Goal: Complete application form: Complete application form

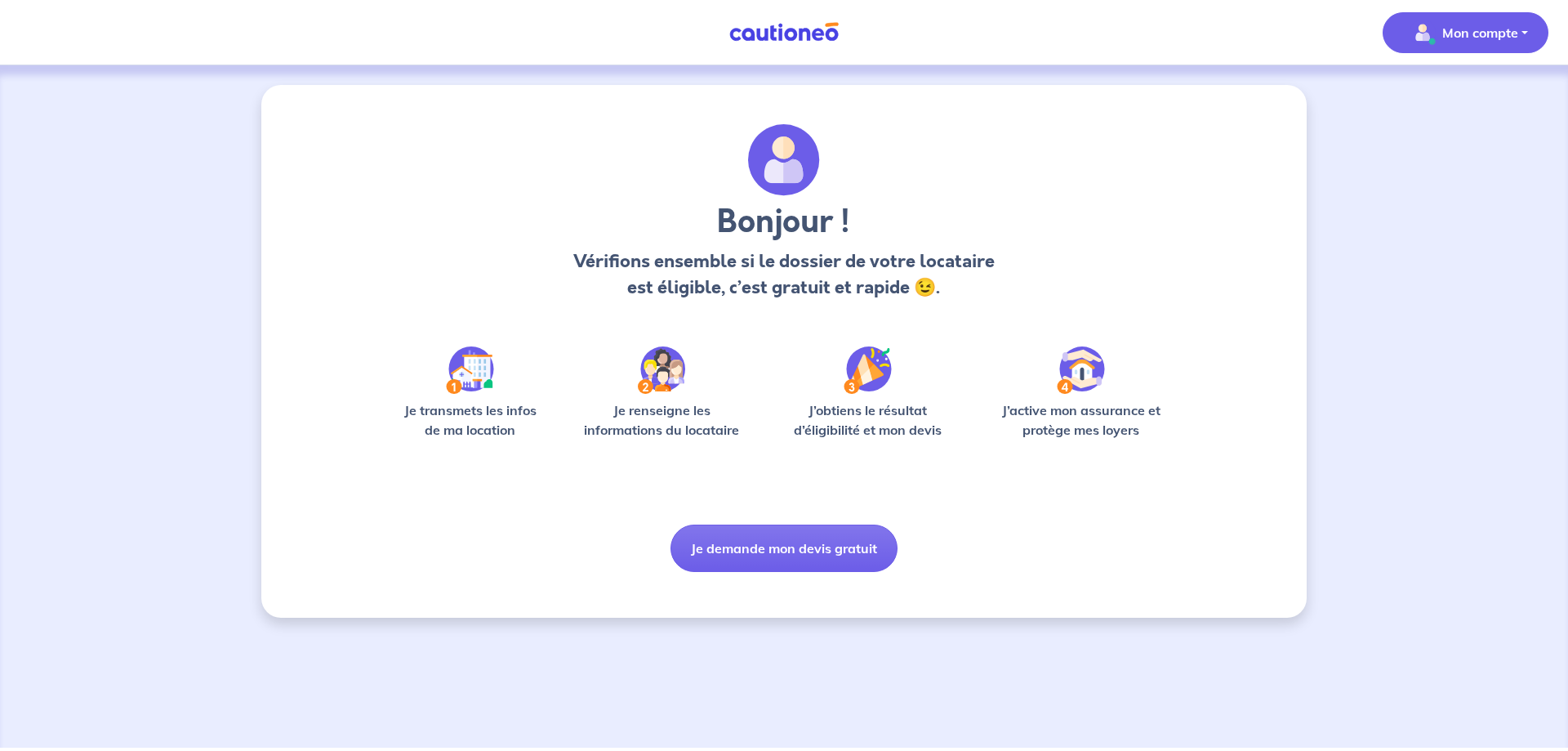
click at [1461, 34] on p "Mon compte" at bounding box center [1480, 33] width 76 height 20
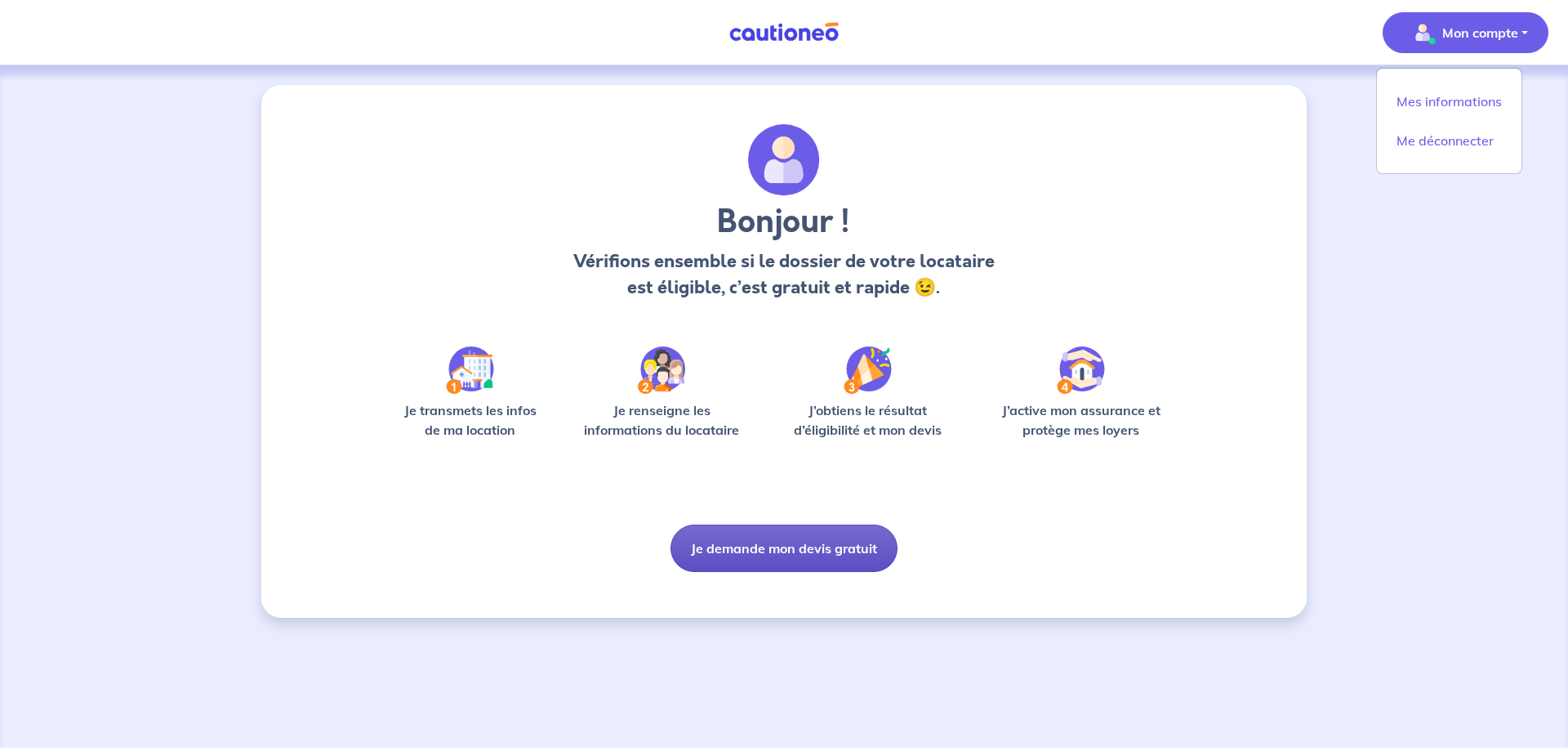
click at [739, 547] on button "Je demande mon devis gratuit" at bounding box center [784, 548] width 227 height 47
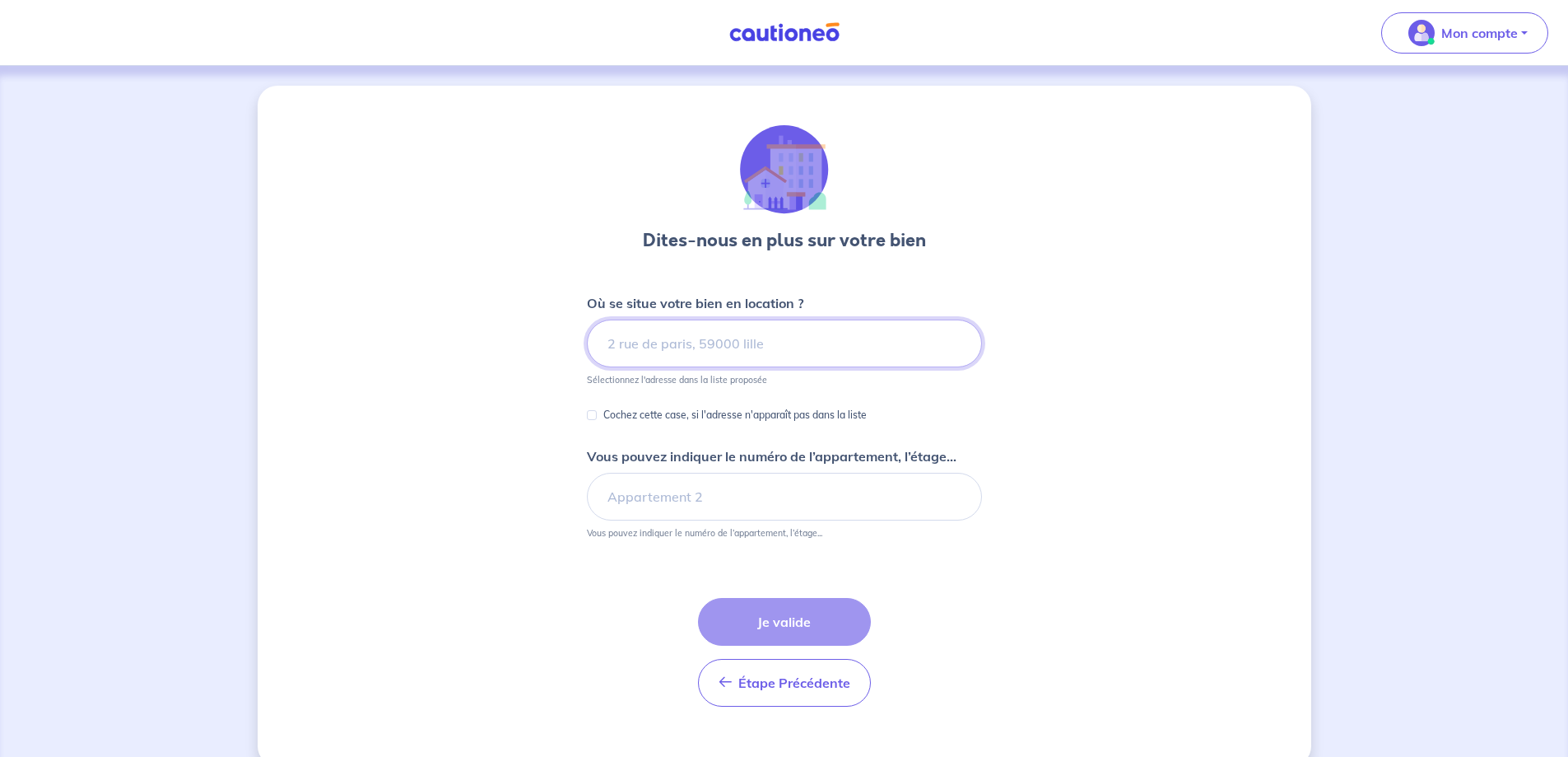
click at [669, 336] on input at bounding box center [784, 343] width 395 height 48
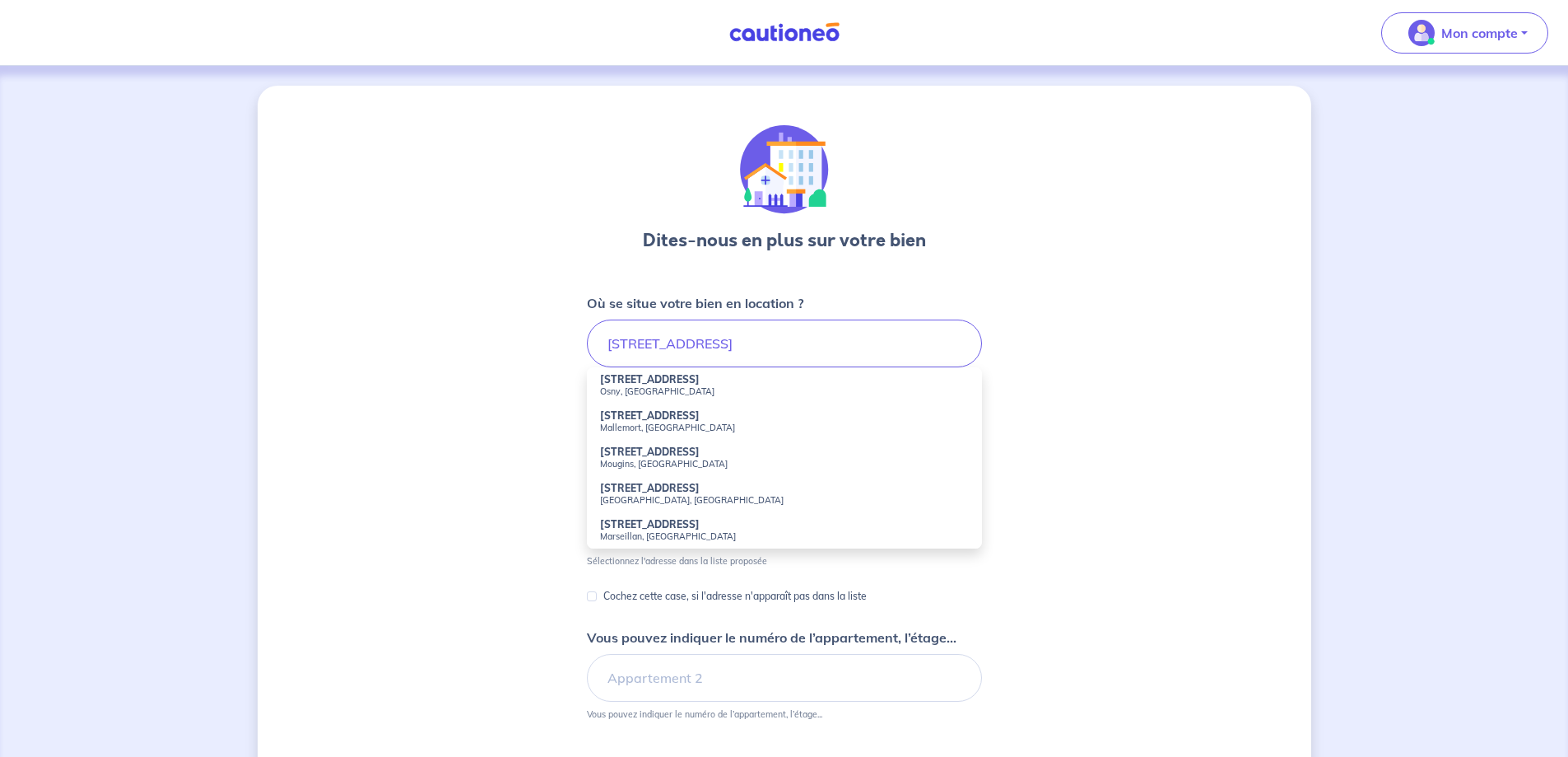
click at [667, 454] on strong "[STREET_ADDRESS]" at bounding box center [650, 452] width 99 height 12
type input "[STREET_ADDRESS]"
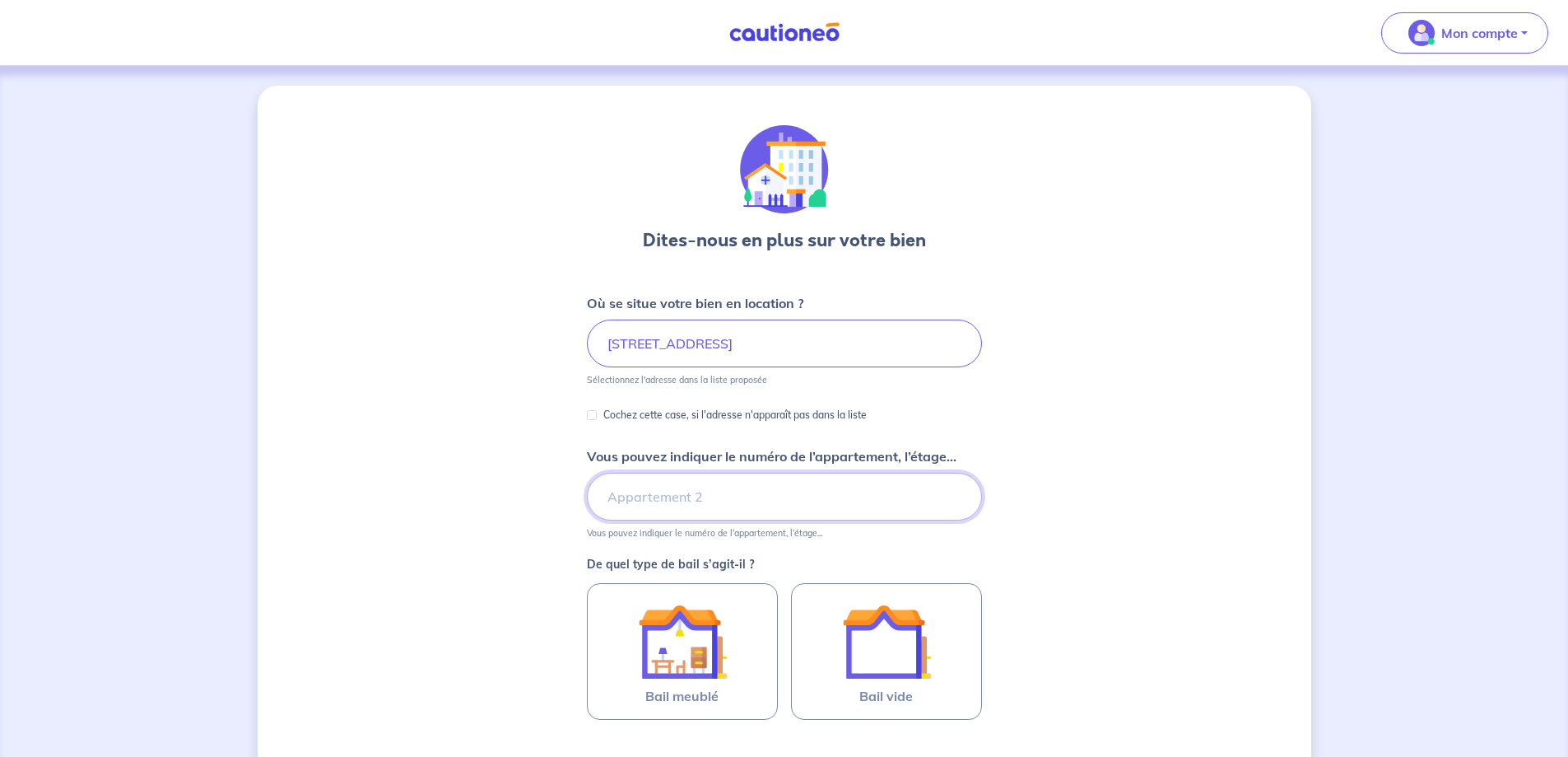
click at [641, 486] on input "Vous pouvez indiquer le numéro de l’appartement, l’étage..." at bounding box center [784, 496] width 395 height 48
click at [496, 500] on div "Dites-nous en plus sur votre bien Où se situe votre bien en location ? [STREET_…" at bounding box center [784, 517] width 1054 height 863
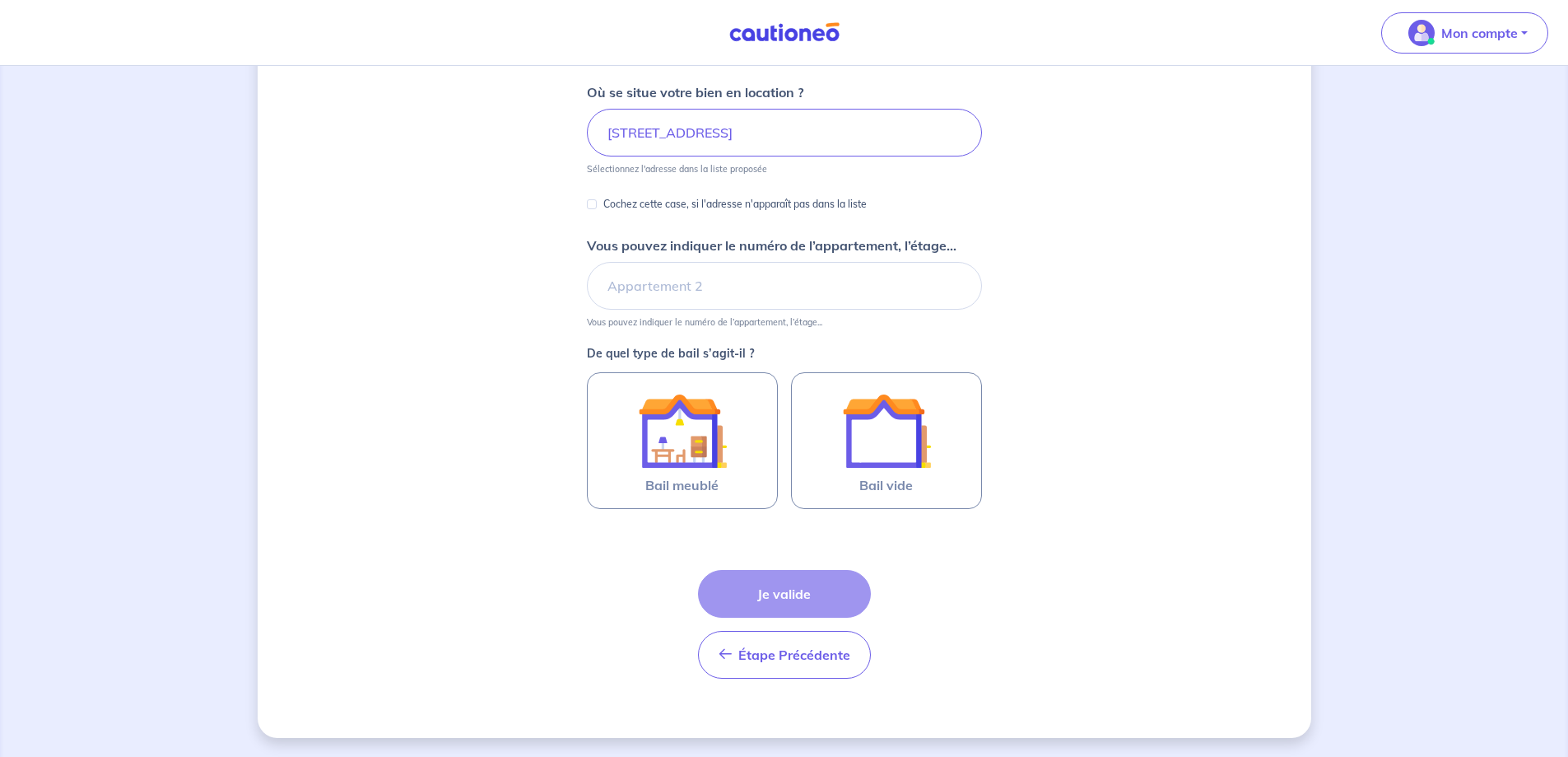
scroll to position [212, 0]
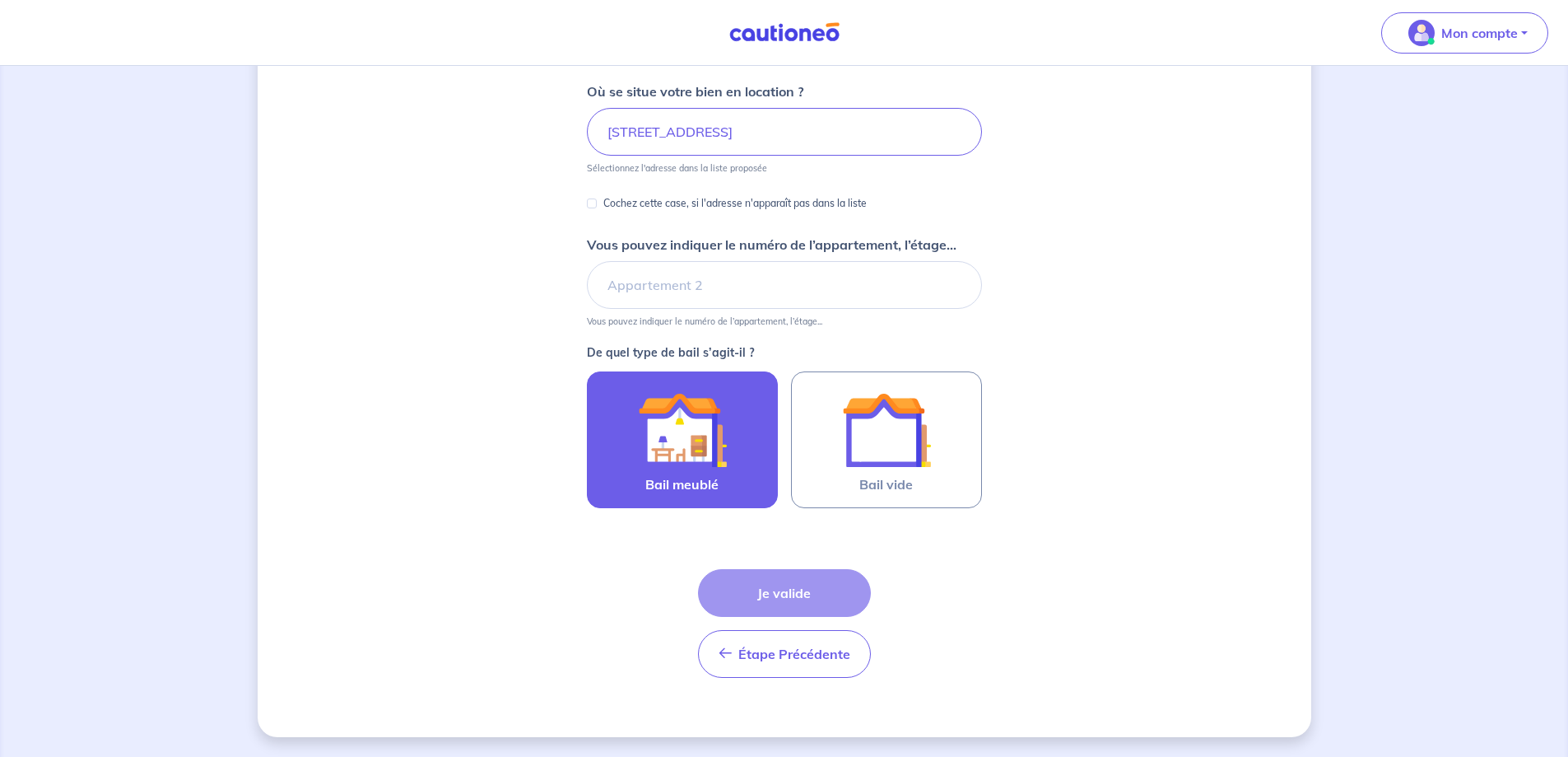
click at [680, 457] on img at bounding box center [682, 429] width 88 height 89
click at [0, 0] on input "Bail meublé" at bounding box center [0, 0] width 0 height 0
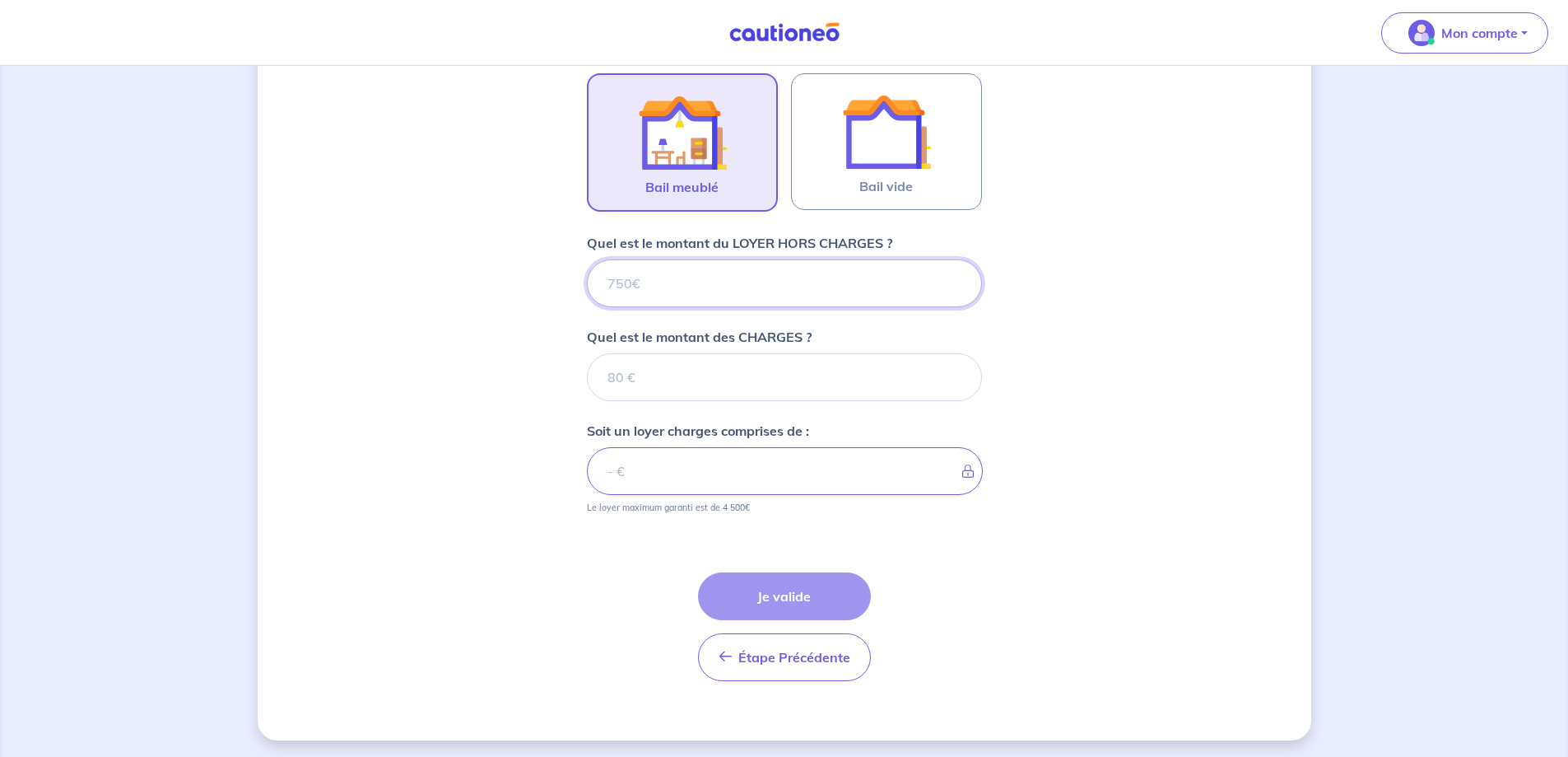
scroll to position [513, 0]
click at [677, 279] on input "Quel est le montant du LOYER HORS CHARGES ?" at bounding box center [784, 280] width 395 height 48
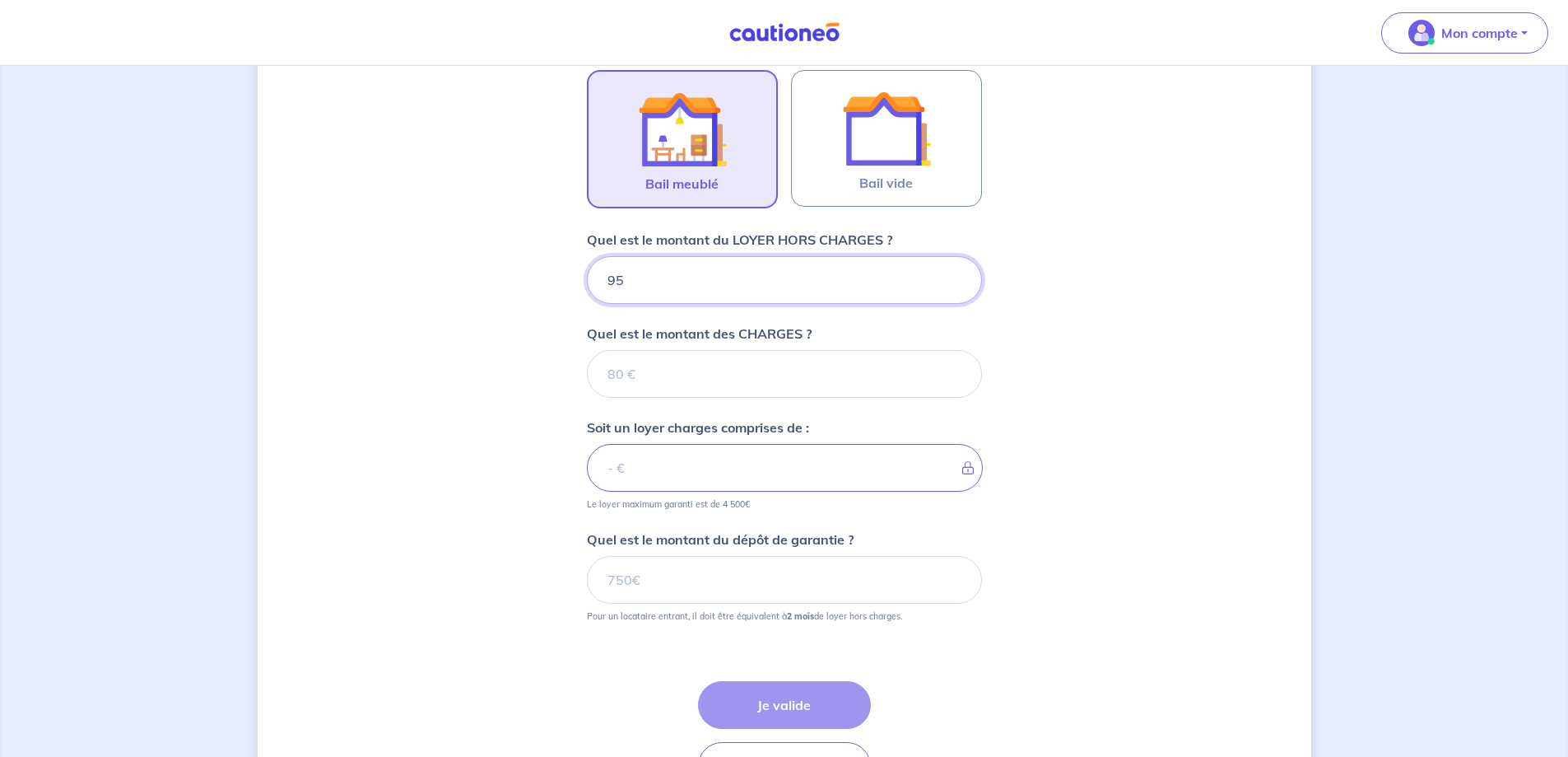
type input "950"
click at [672, 356] on input "Quel est le montant des CHARGES ?" at bounding box center [784, 374] width 395 height 48
type input "150"
type input "1100"
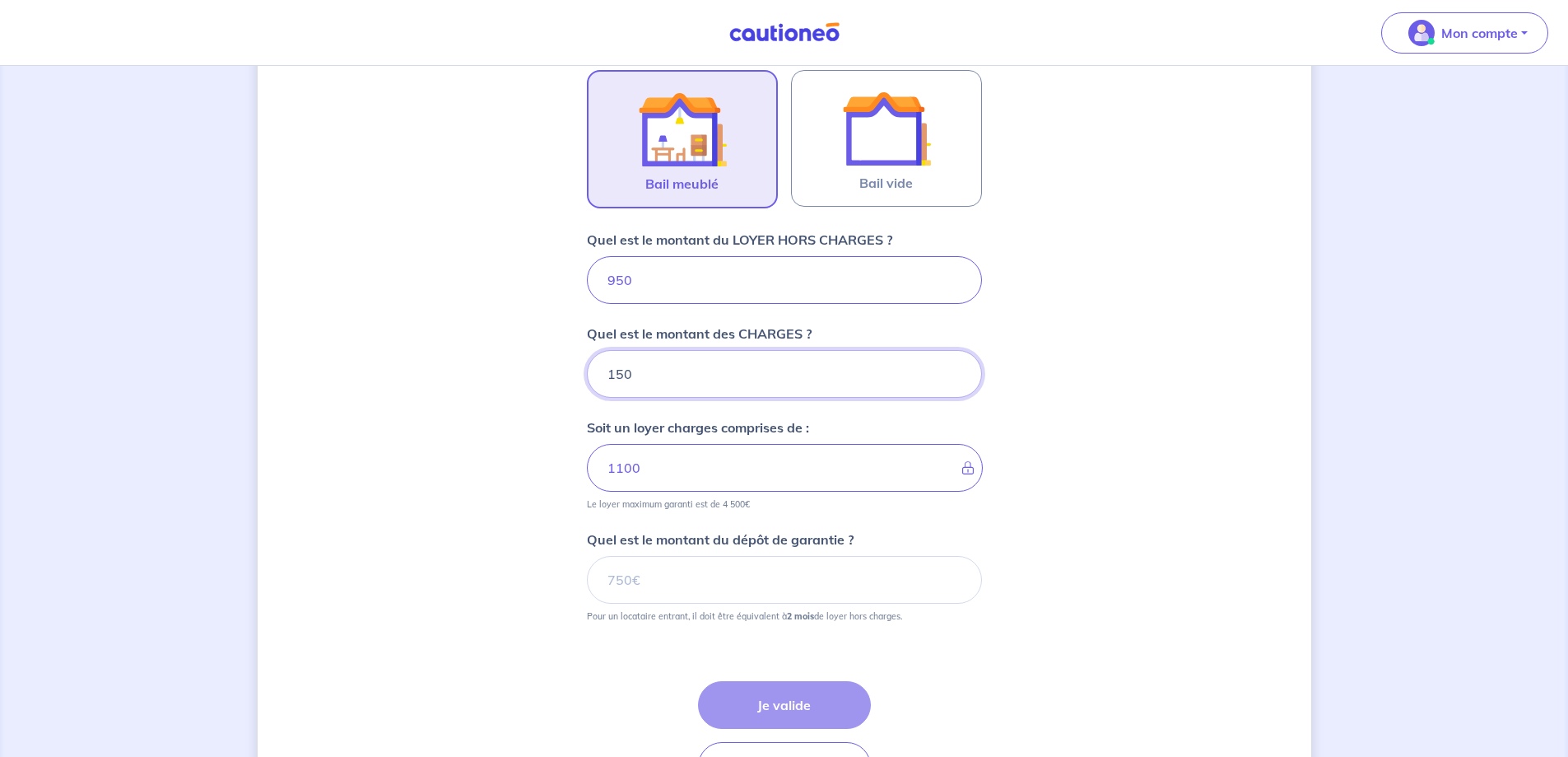
type input "150"
click at [676, 572] on input "Quel est le montant du dépôt de garantie ?" at bounding box center [784, 580] width 395 height 48
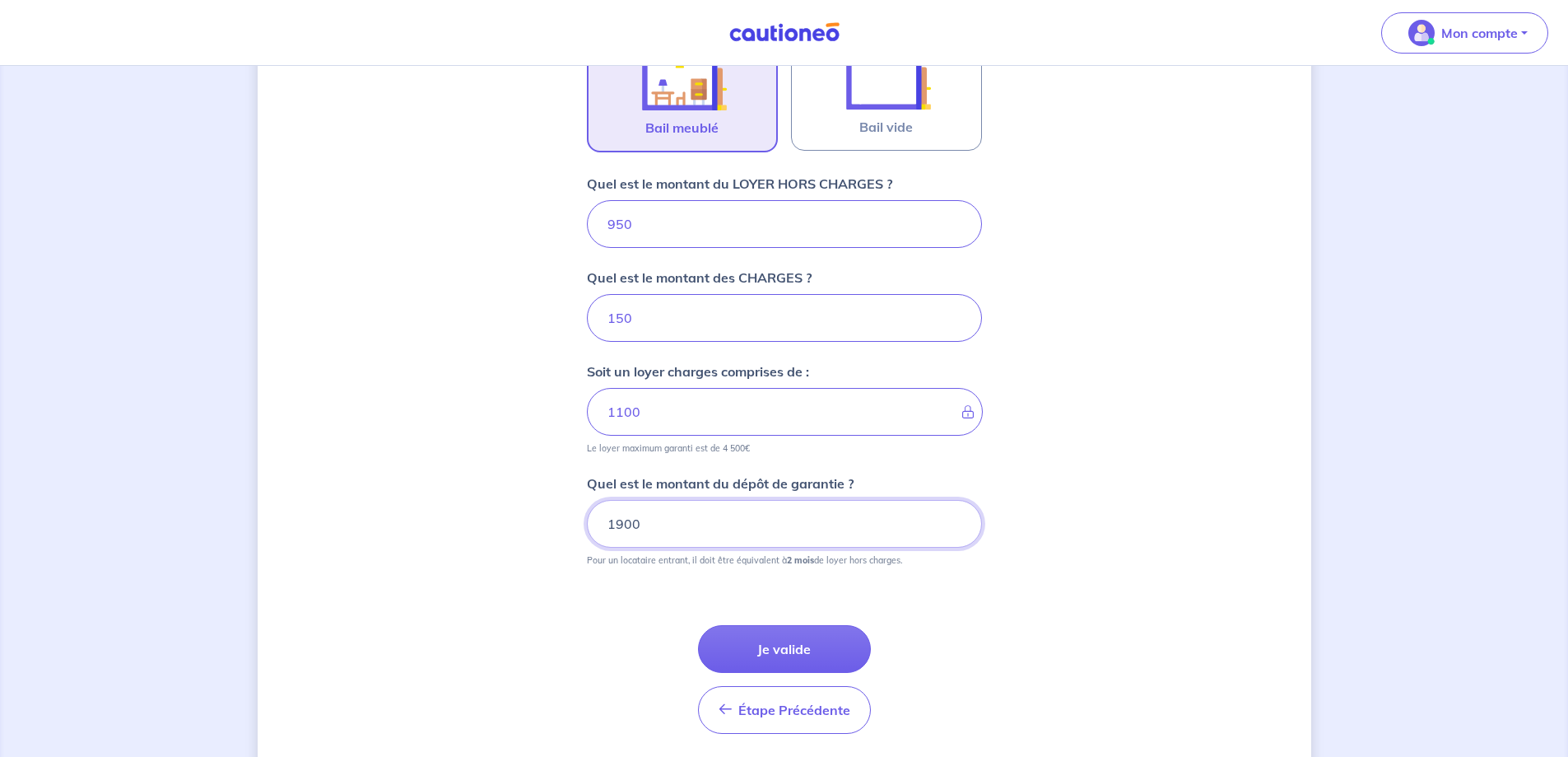
scroll to position [625, 0]
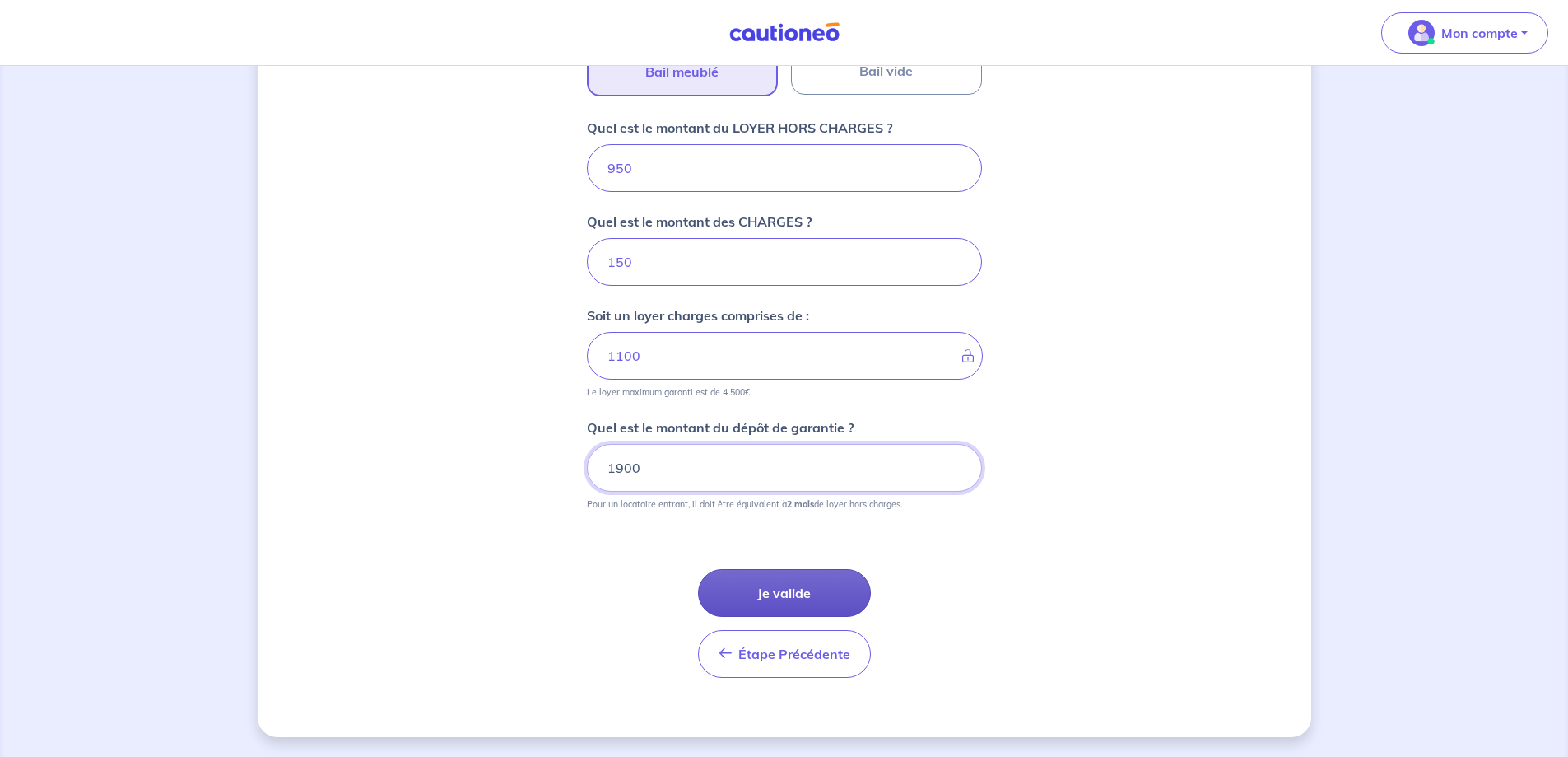
type input "1900"
click at [775, 598] on button "Je valide" at bounding box center [784, 593] width 173 height 48
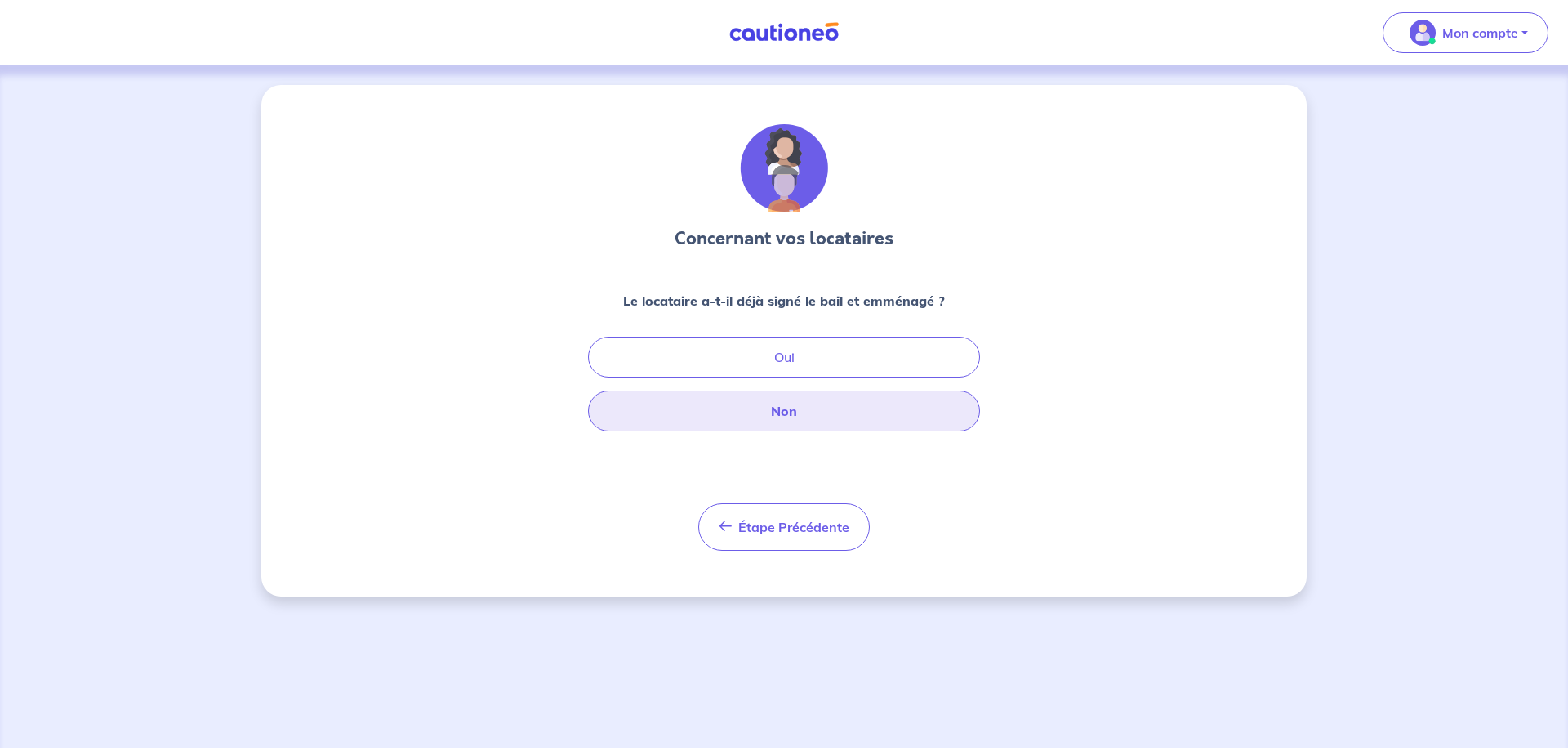
click at [661, 416] on button "Non" at bounding box center [784, 411] width 392 height 40
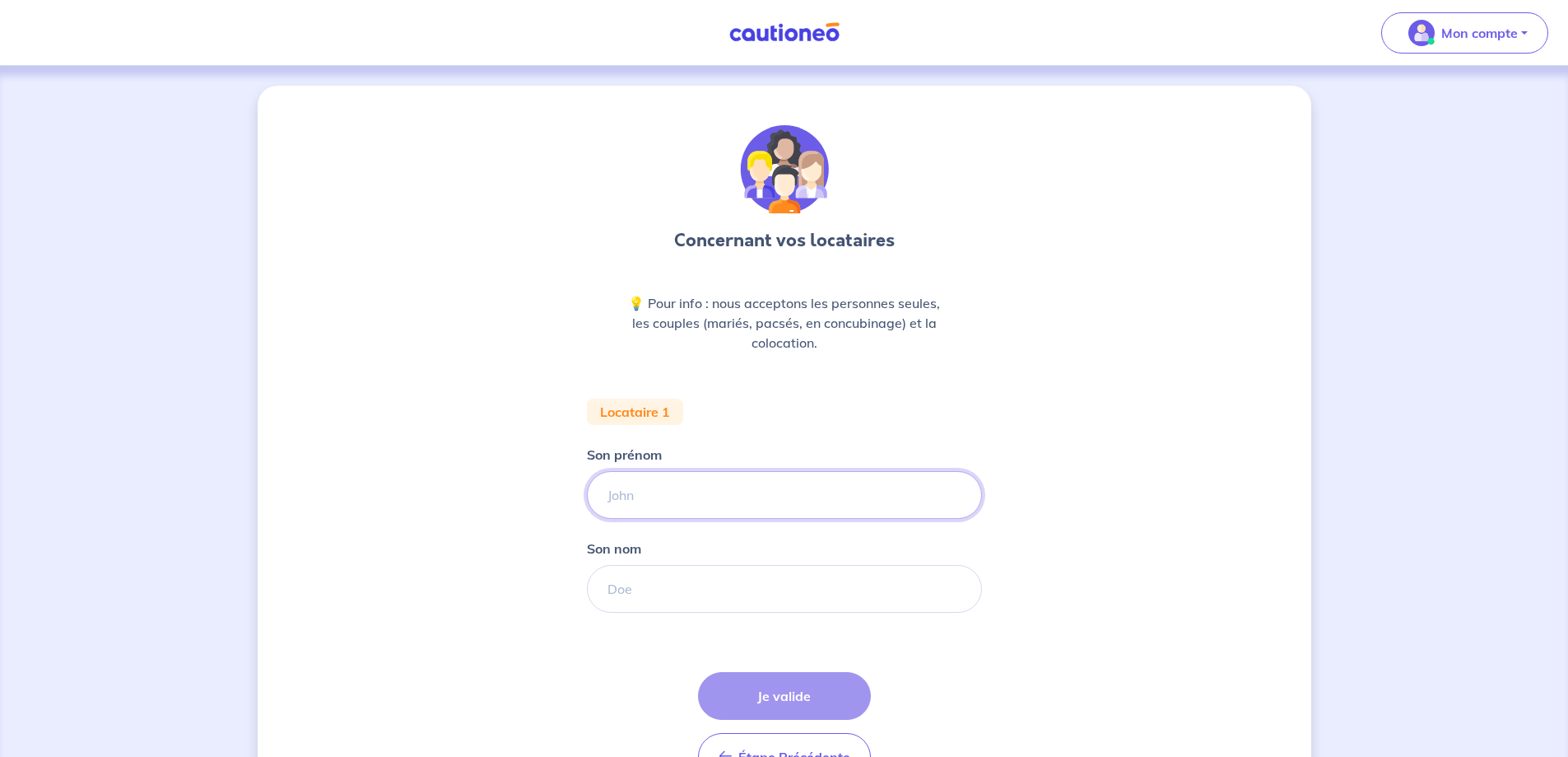
click at [639, 500] on input "Son prénom" at bounding box center [784, 495] width 395 height 48
type input "Maxence"
click at [701, 593] on input "Son nom" at bounding box center [784, 589] width 395 height 48
type input "Delort"
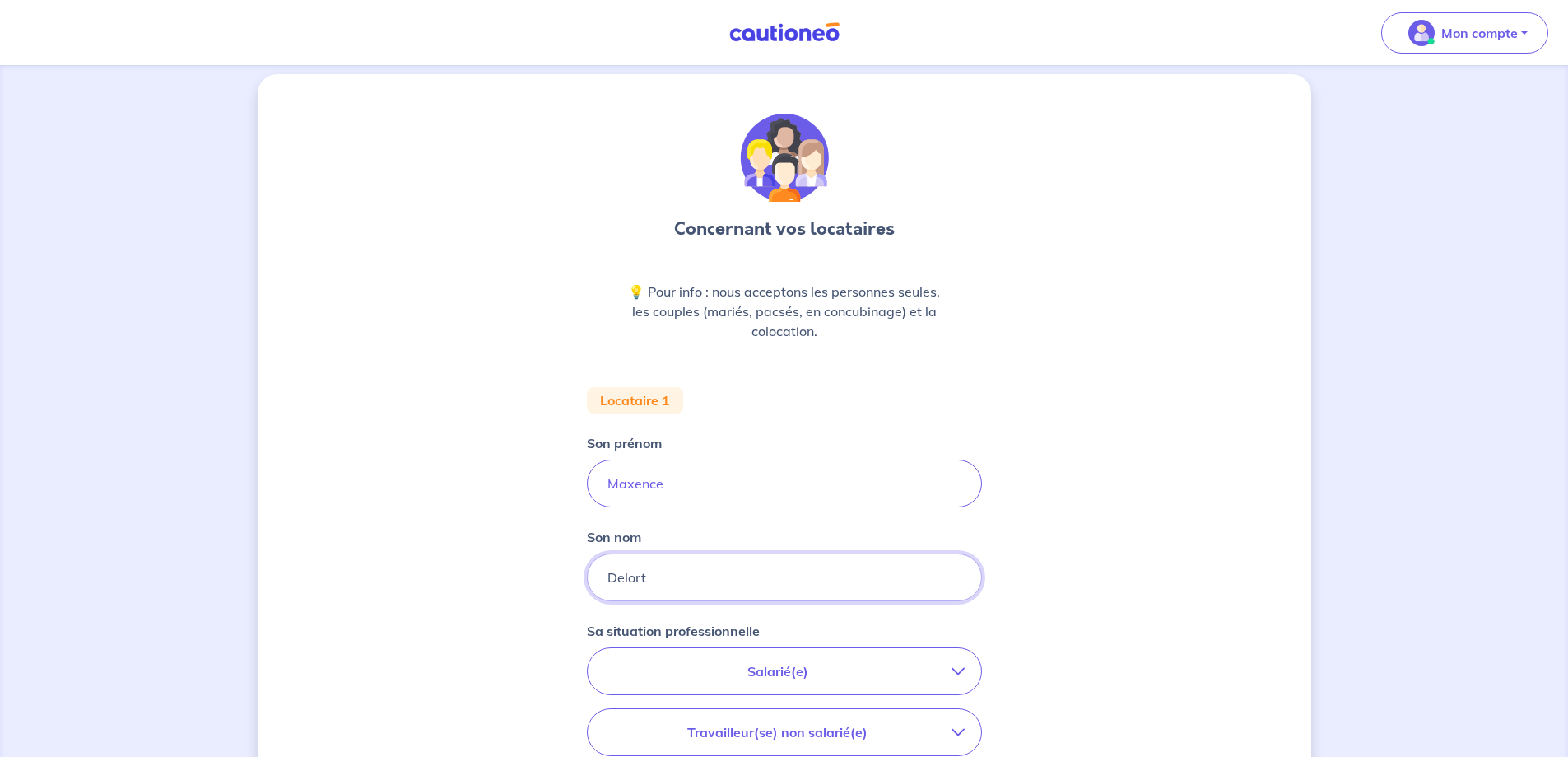
scroll to position [247, 0]
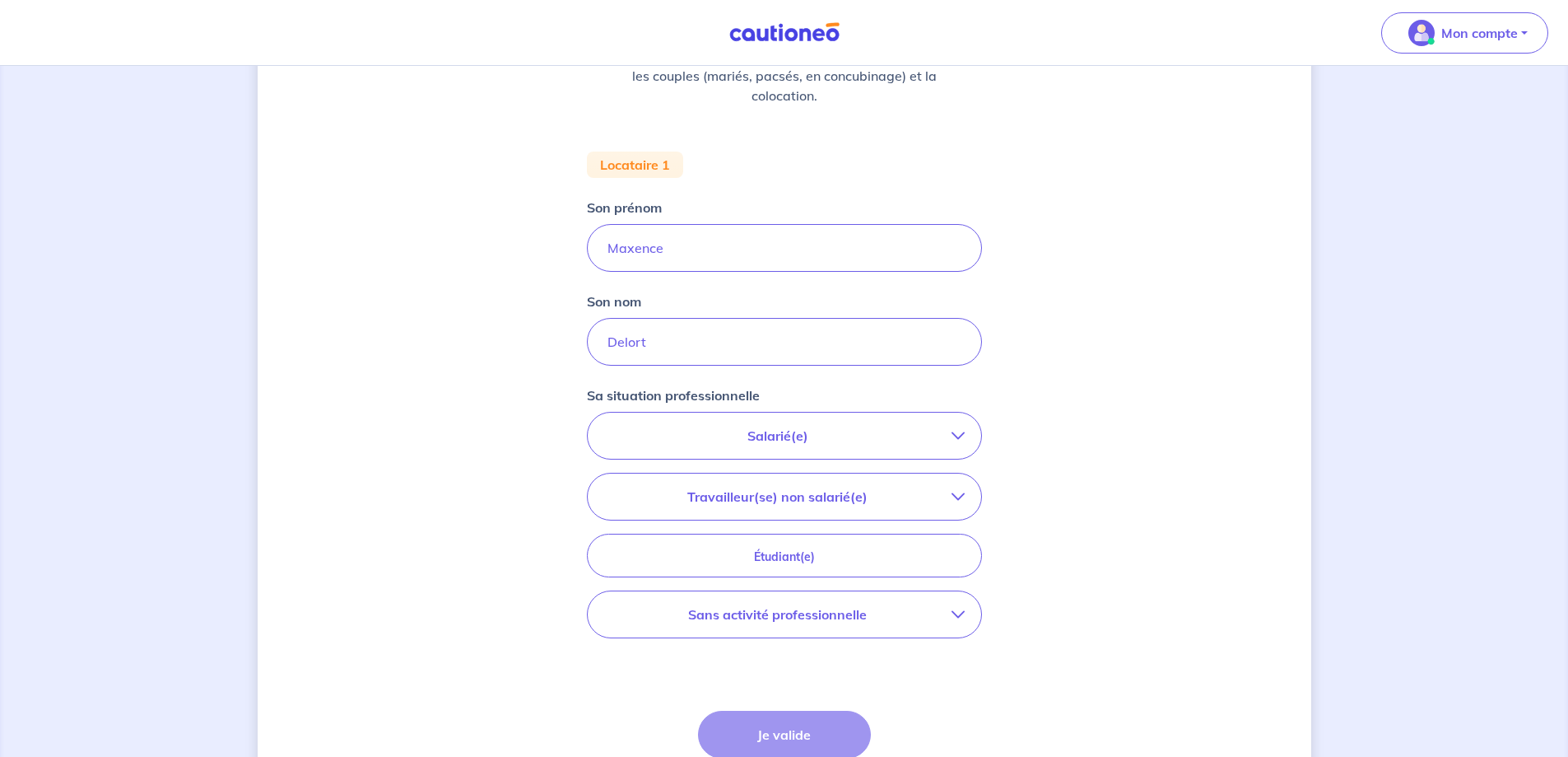
click at [672, 438] on p "Salarié(e)" at bounding box center [778, 436] width 347 height 20
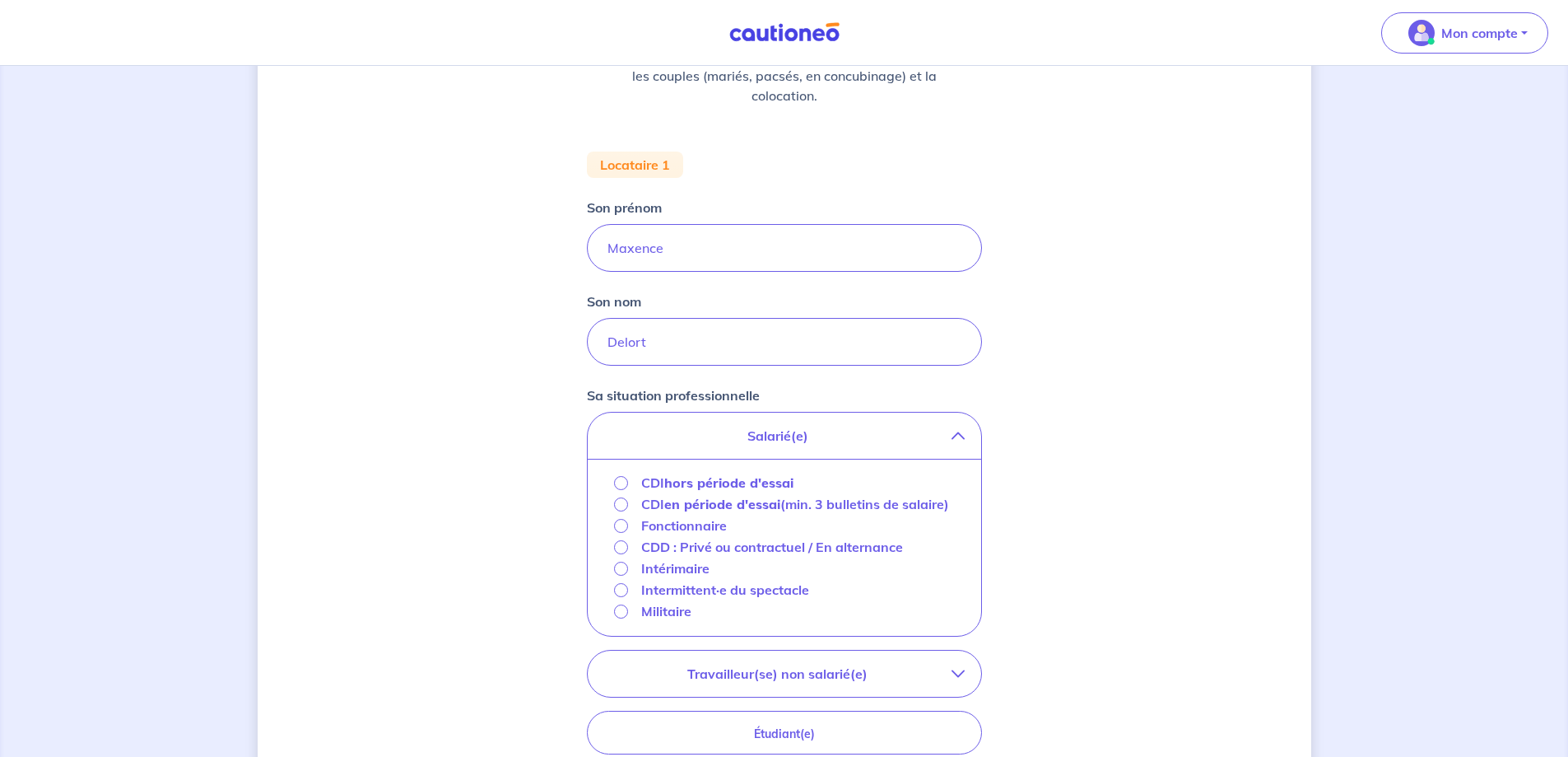
click at [693, 469] on div "CDI hors période d'essai CDI en période d'essai (min. 3 bulletins de salaire) F…" at bounding box center [784, 547] width 394 height 177
click at [696, 448] on button "Salarié(e)" at bounding box center [784, 436] width 394 height 46
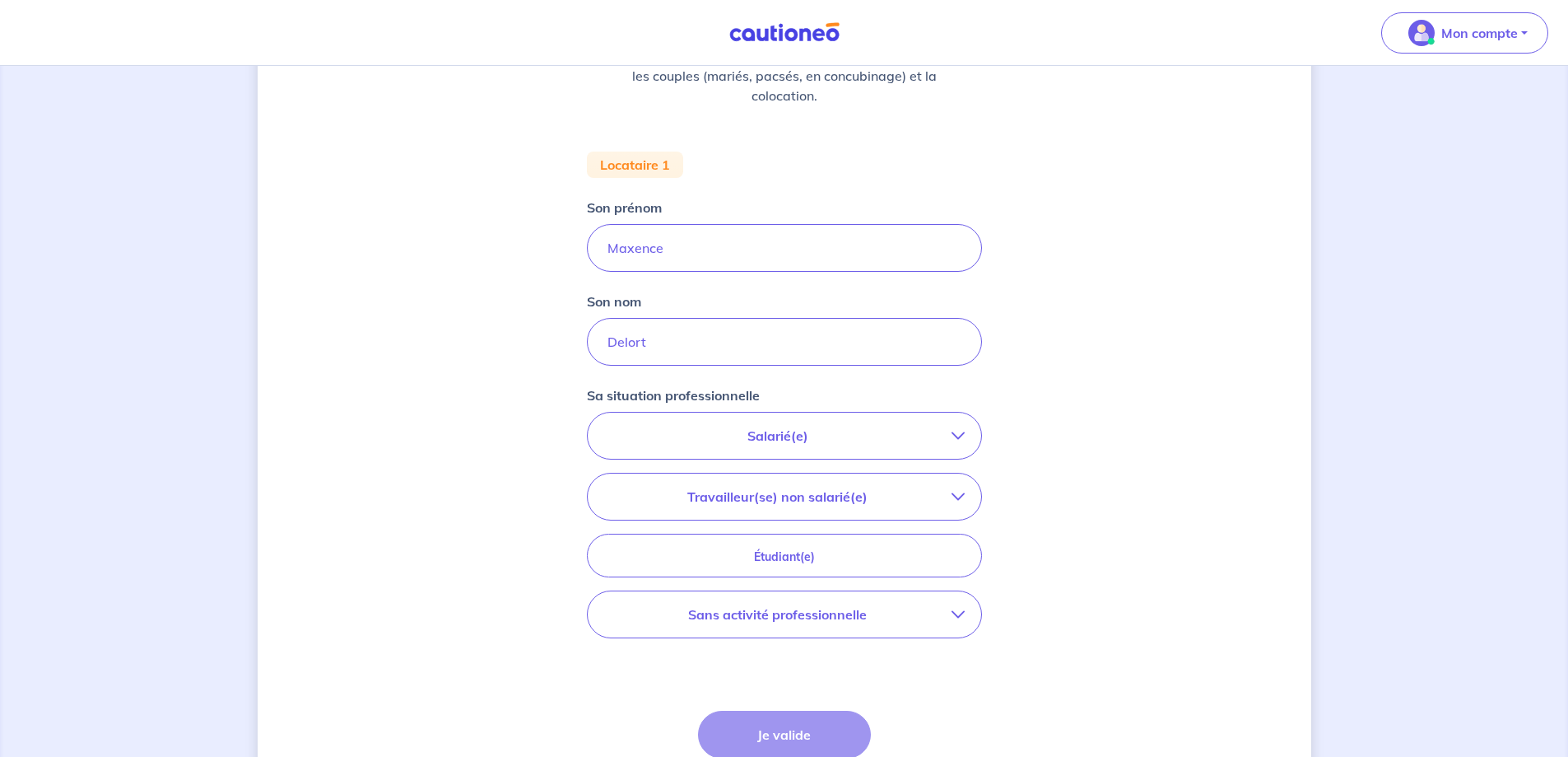
click at [696, 517] on button "Travailleur(se) non salarié(e)" at bounding box center [784, 496] width 394 height 46
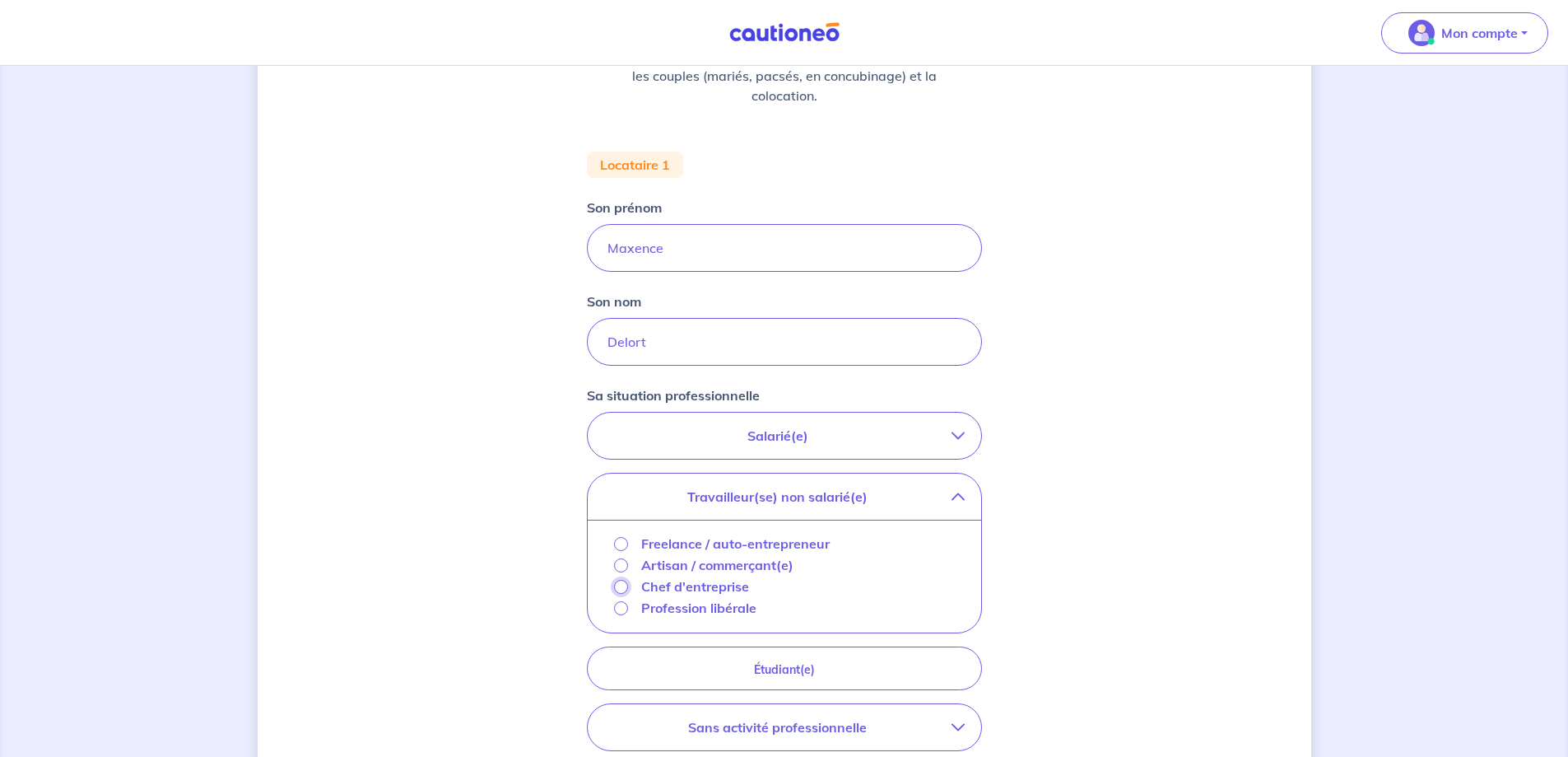
click at [619, 586] on input "Chef d'entreprise" at bounding box center [621, 587] width 14 height 14
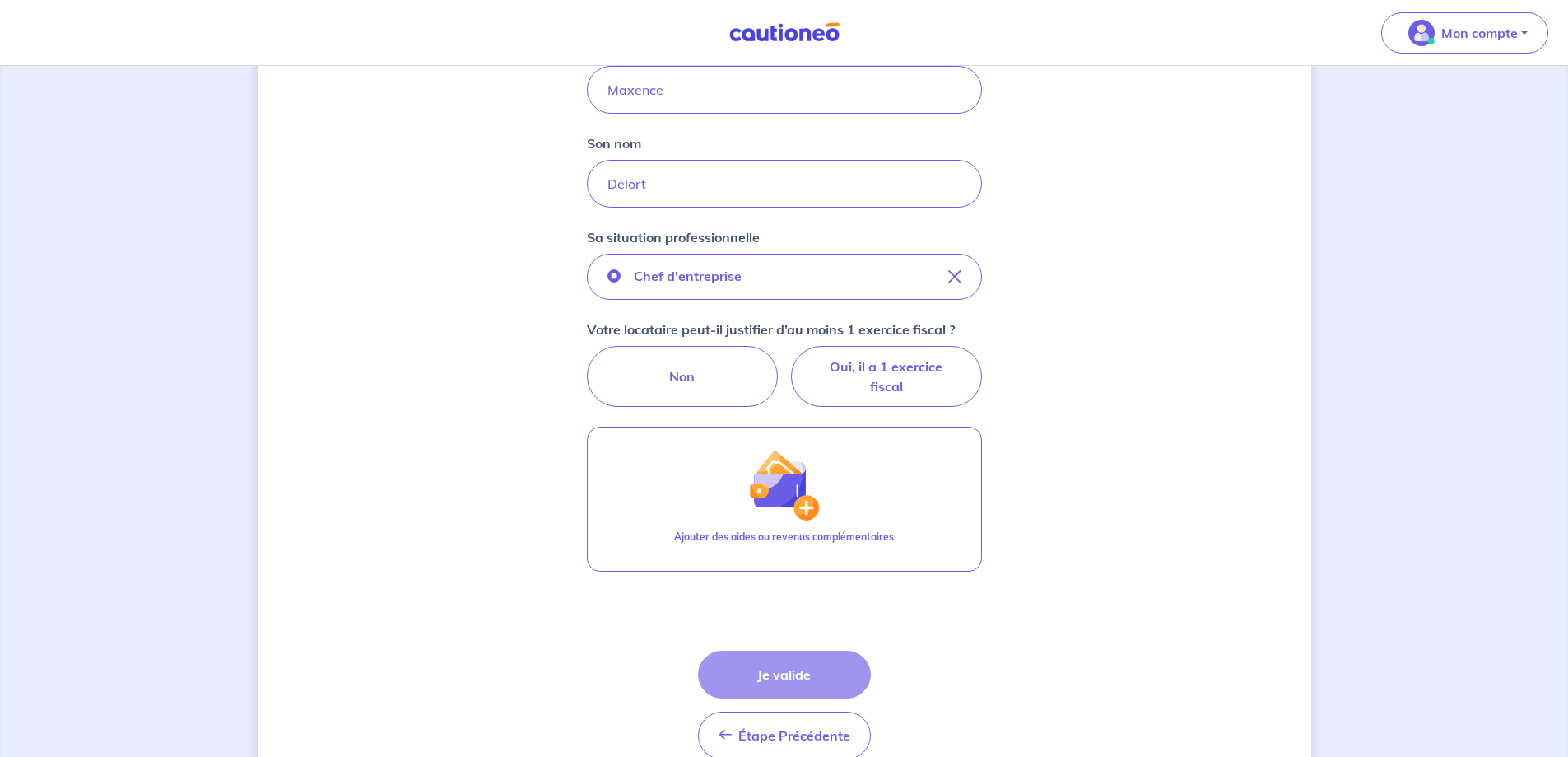
scroll to position [412, 0]
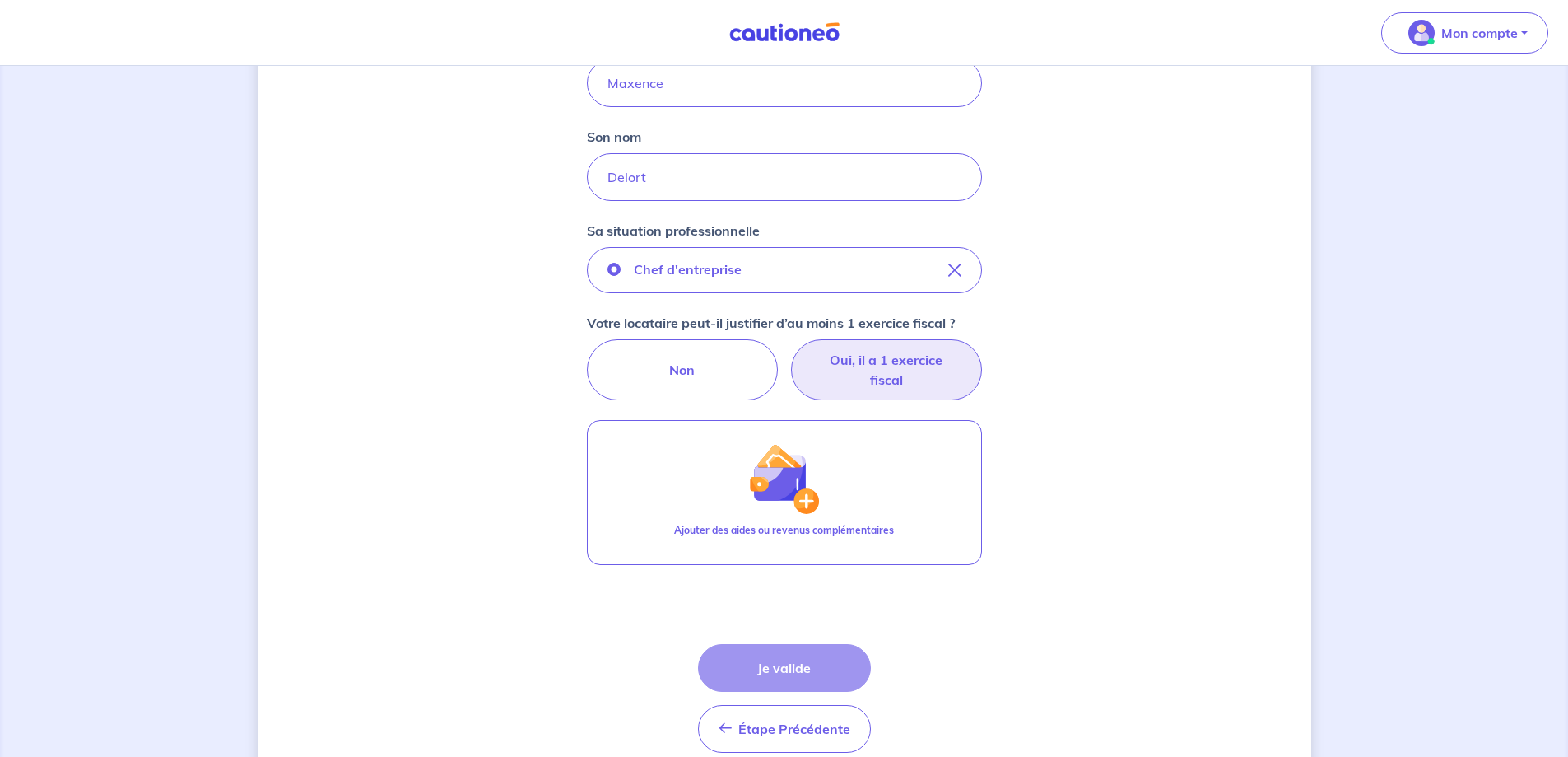
click at [890, 361] on label "Oui, il a 1 exercice fiscal" at bounding box center [887, 369] width 191 height 61
click at [789, 350] on input "Oui, il a 1 exercice fiscal" at bounding box center [784, 344] width 11 height 11
radio input "true"
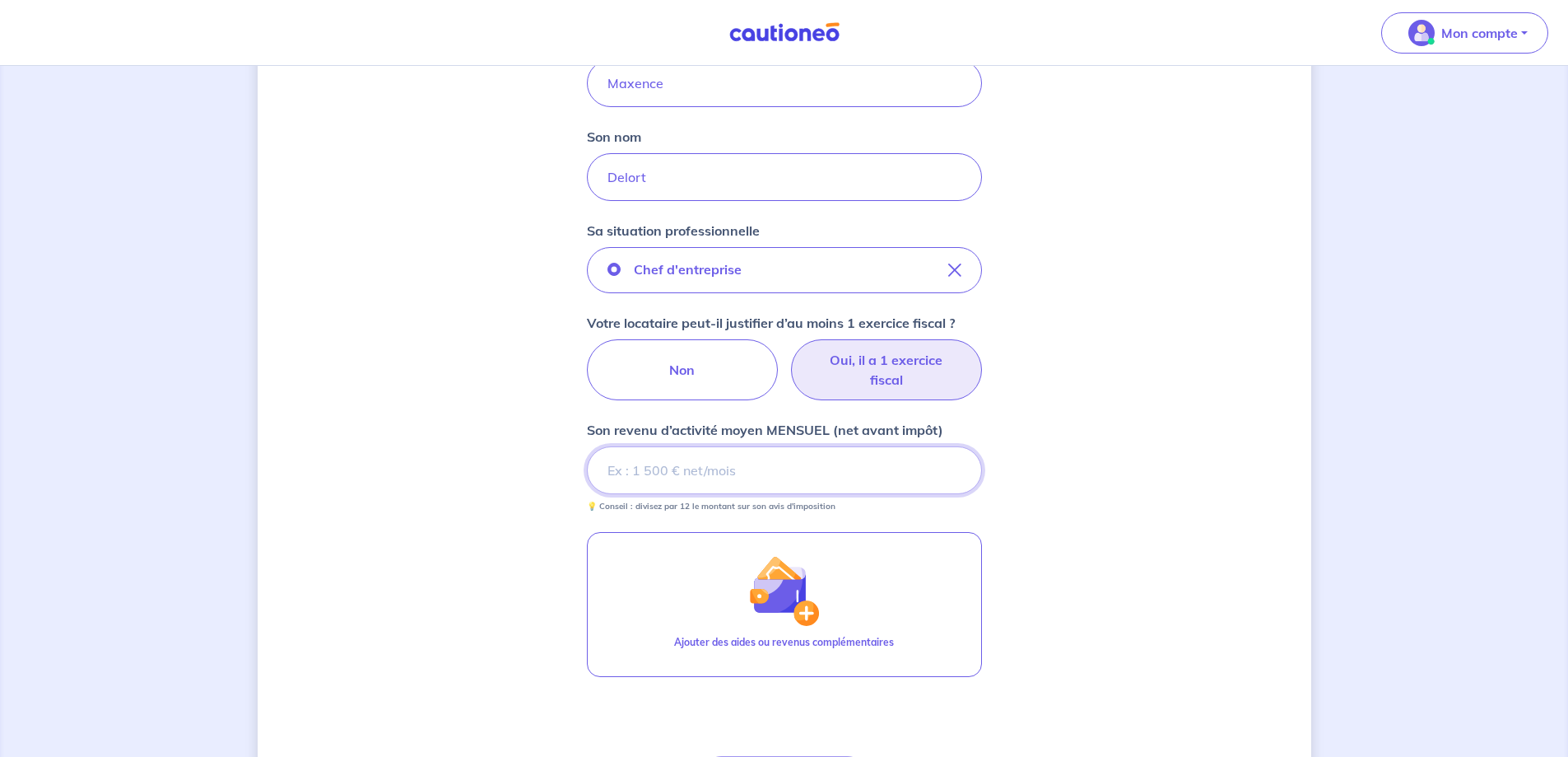
click at [633, 462] on input "Son revenu d’activité moyen MENSUEL (net avant impôt)" at bounding box center [784, 471] width 395 height 48
click at [638, 461] on input "Son revenu d’activité moyen MENSUEL (net avant impôt)" at bounding box center [784, 471] width 395 height 48
click at [676, 475] on input "Son revenu d’activité moyen MENSUEL (net avant impôt)" at bounding box center [784, 471] width 395 height 48
click at [806, 479] on input "Son revenu d’activité moyen MENSUEL (net avant impôt)" at bounding box center [784, 471] width 395 height 48
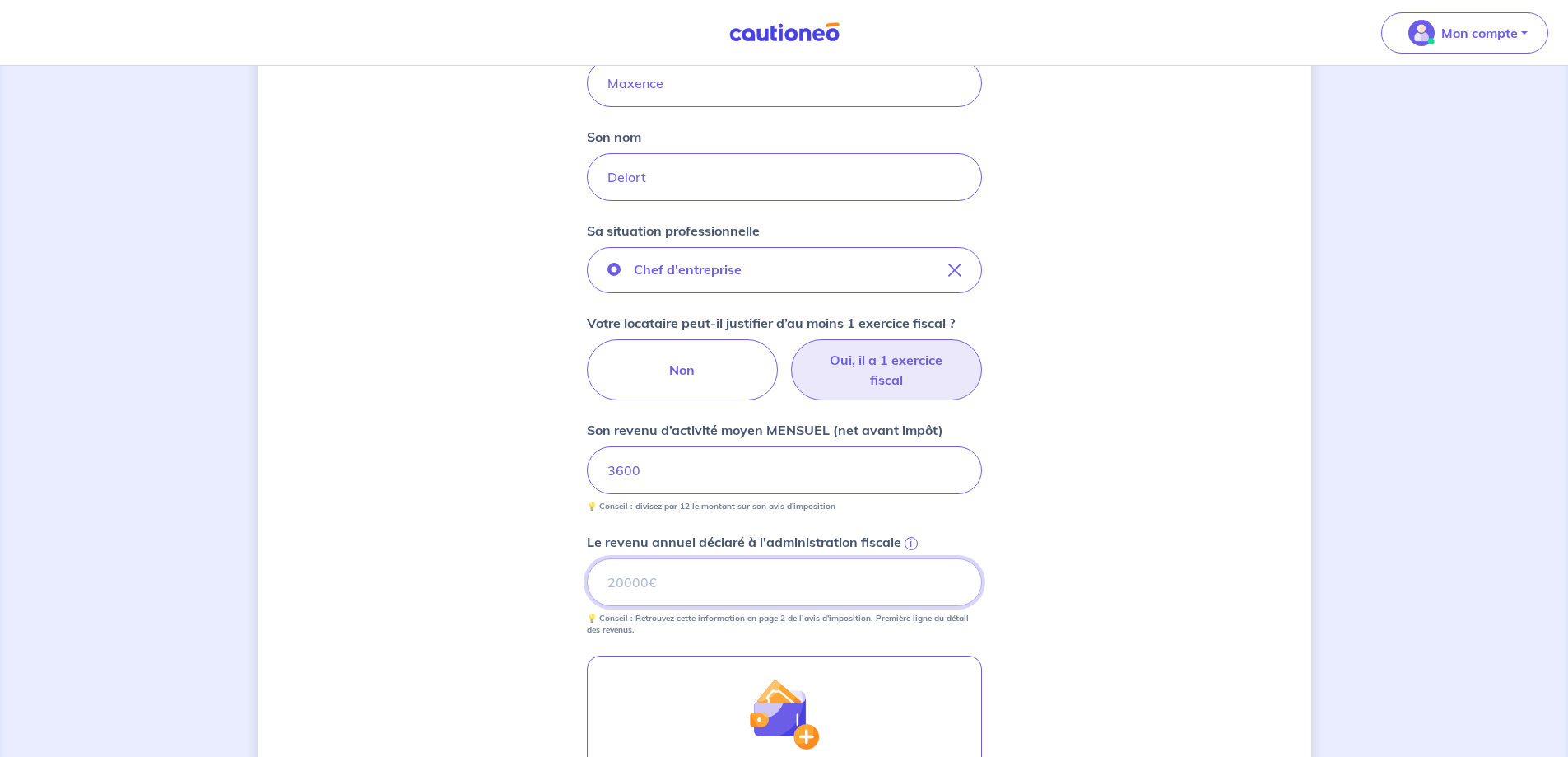
click at [635, 570] on input "Le revenu annuel déclaré à l'administration fiscale i" at bounding box center [784, 582] width 395 height 48
type input "44120"
click at [342, 532] on div "Concernant vos locataires 💡 Pour info : nous acceptons les personnes seules, le…" at bounding box center [784, 360] width 1054 height 1374
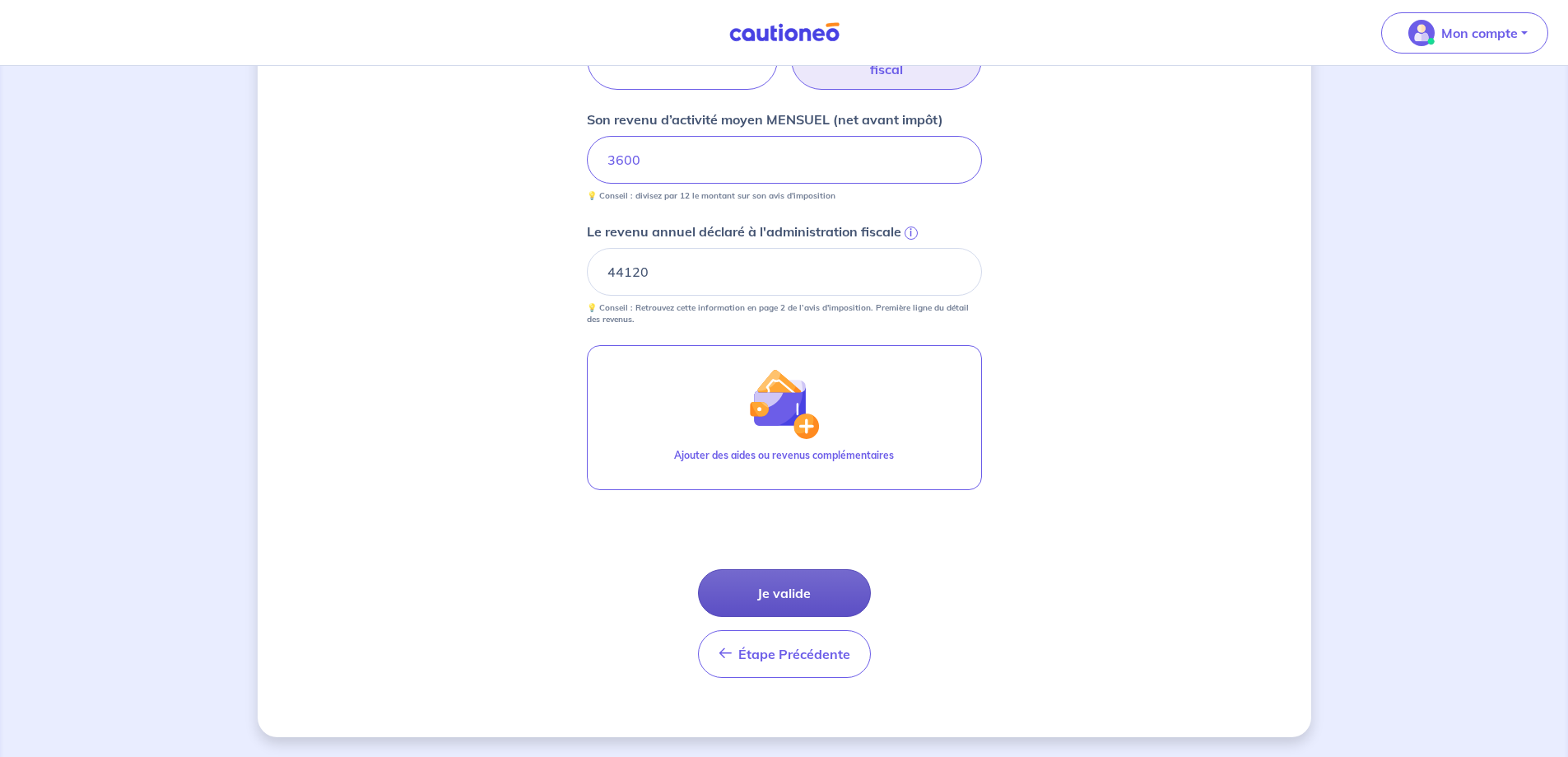
click at [739, 598] on button "Je valide" at bounding box center [784, 593] width 173 height 48
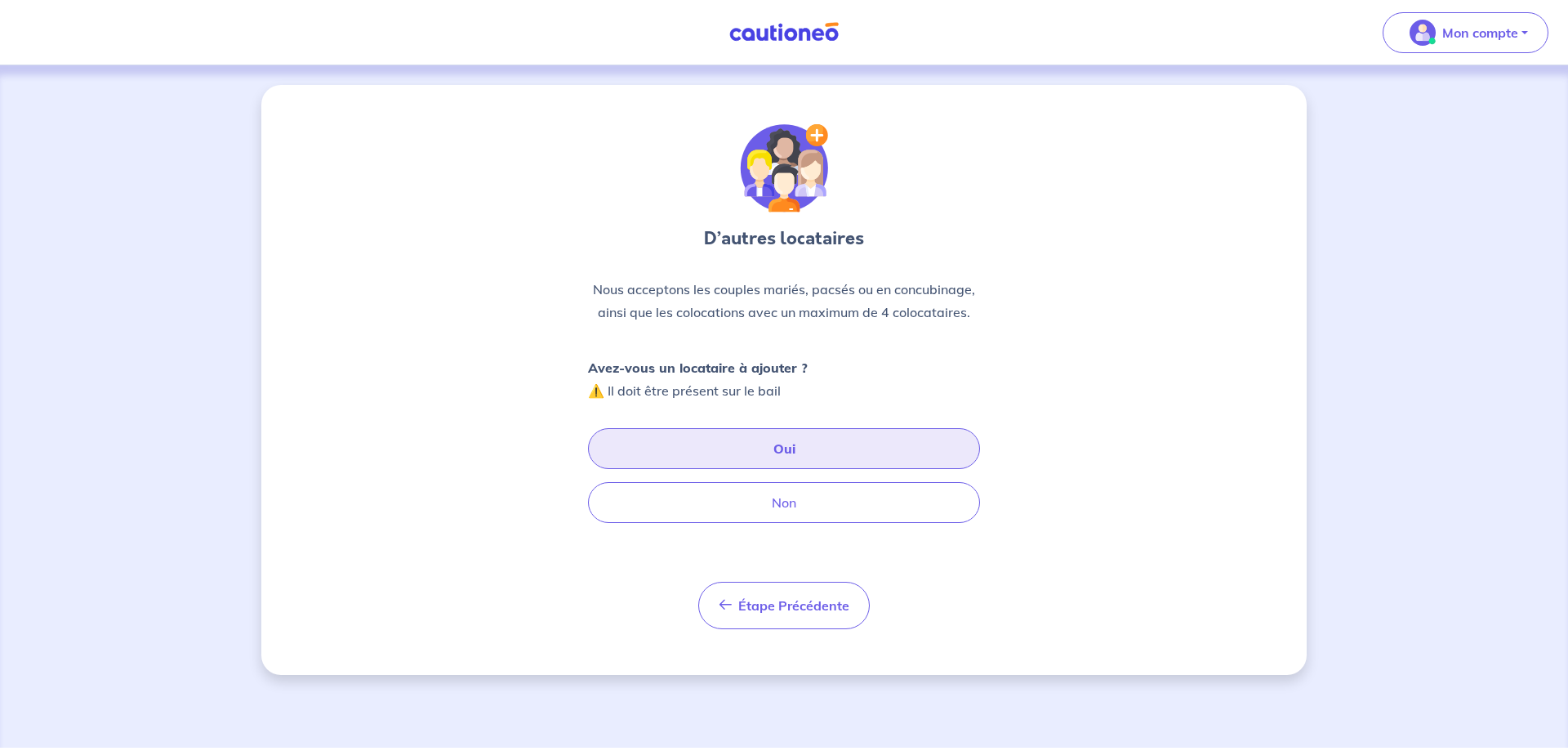
click at [657, 432] on button "Oui" at bounding box center [784, 448] width 392 height 40
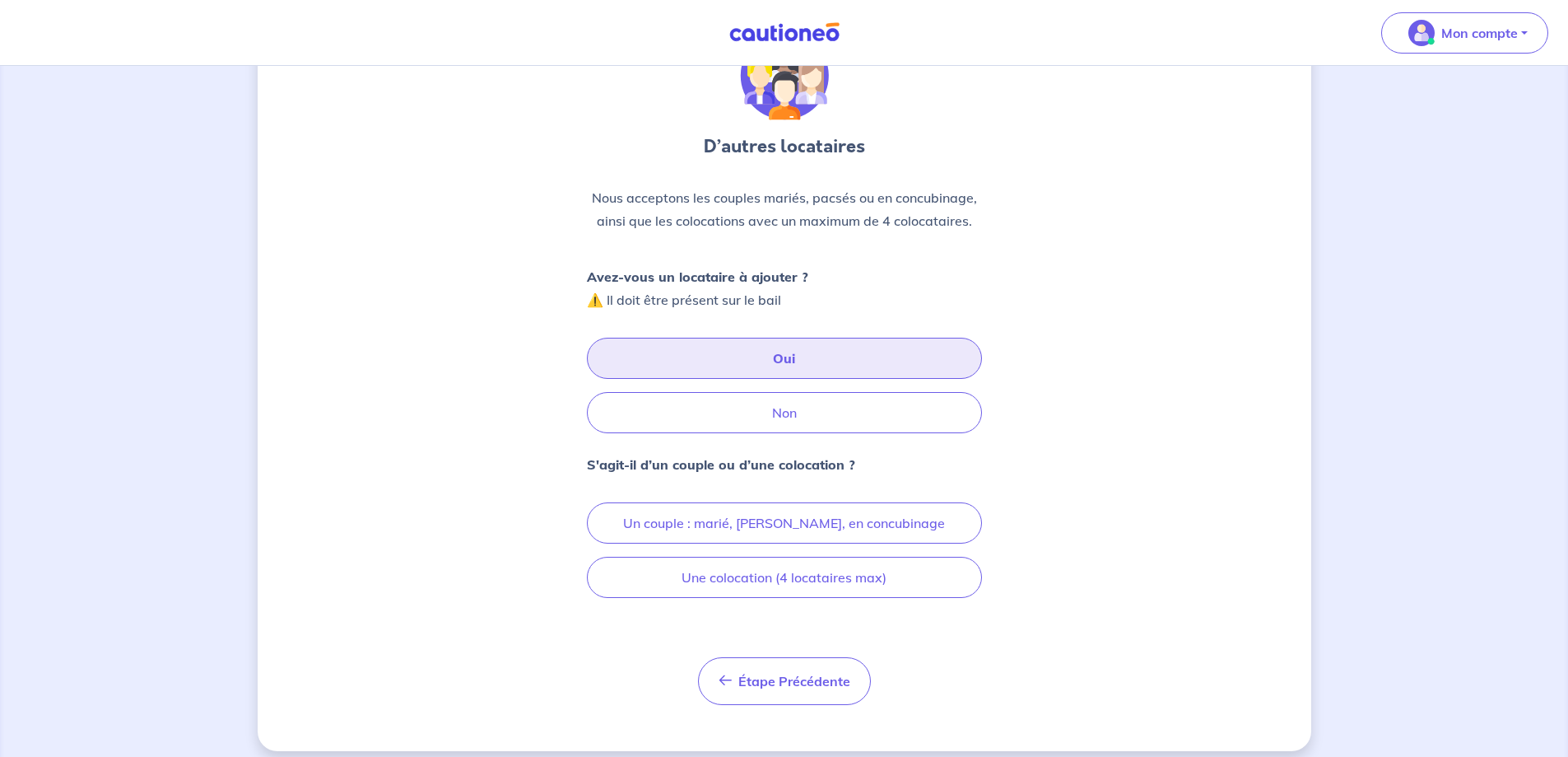
scroll to position [107, 0]
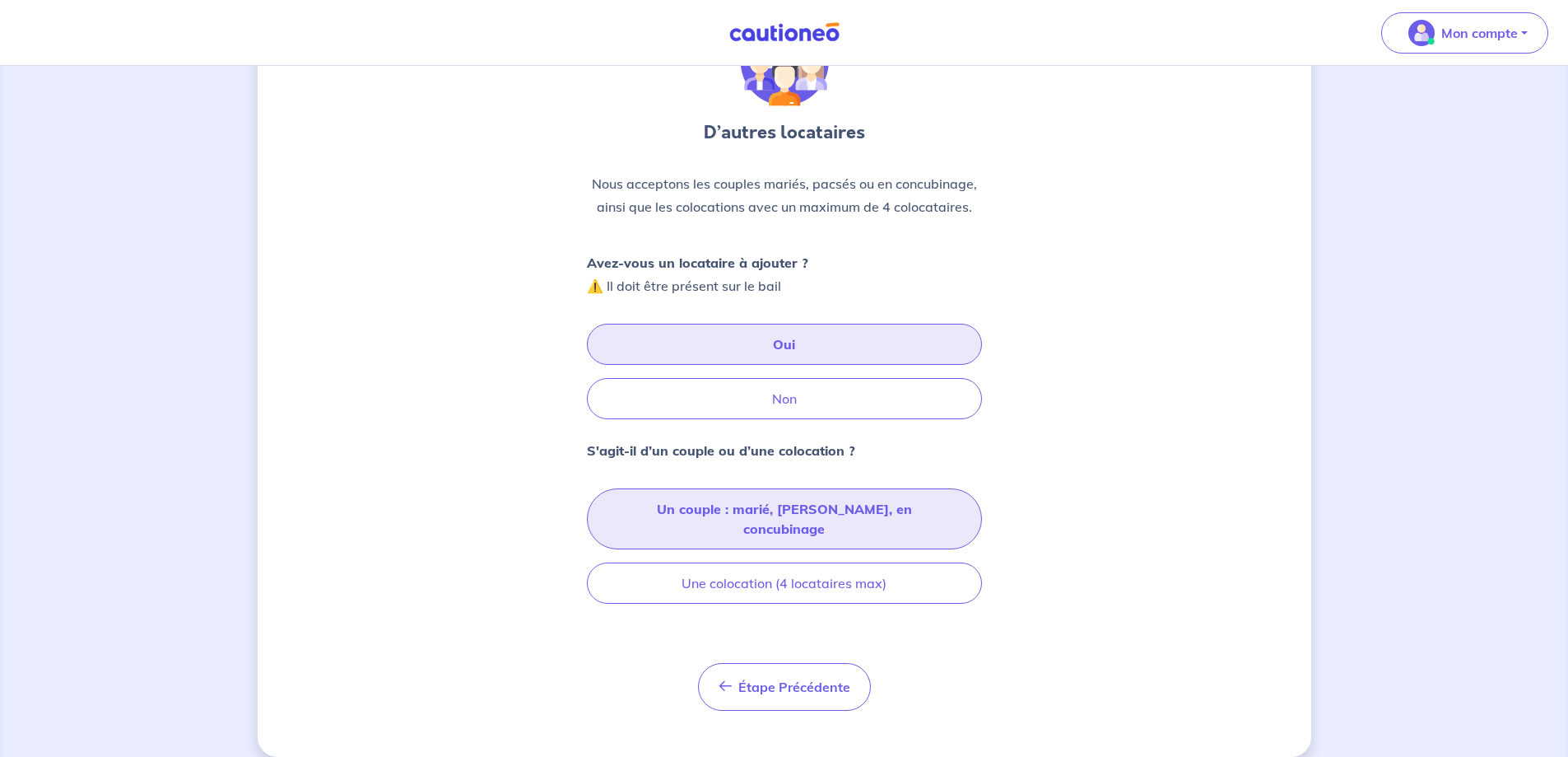
click at [647, 504] on button "Un couple : marié, [PERSON_NAME], en concubinage" at bounding box center [784, 518] width 395 height 61
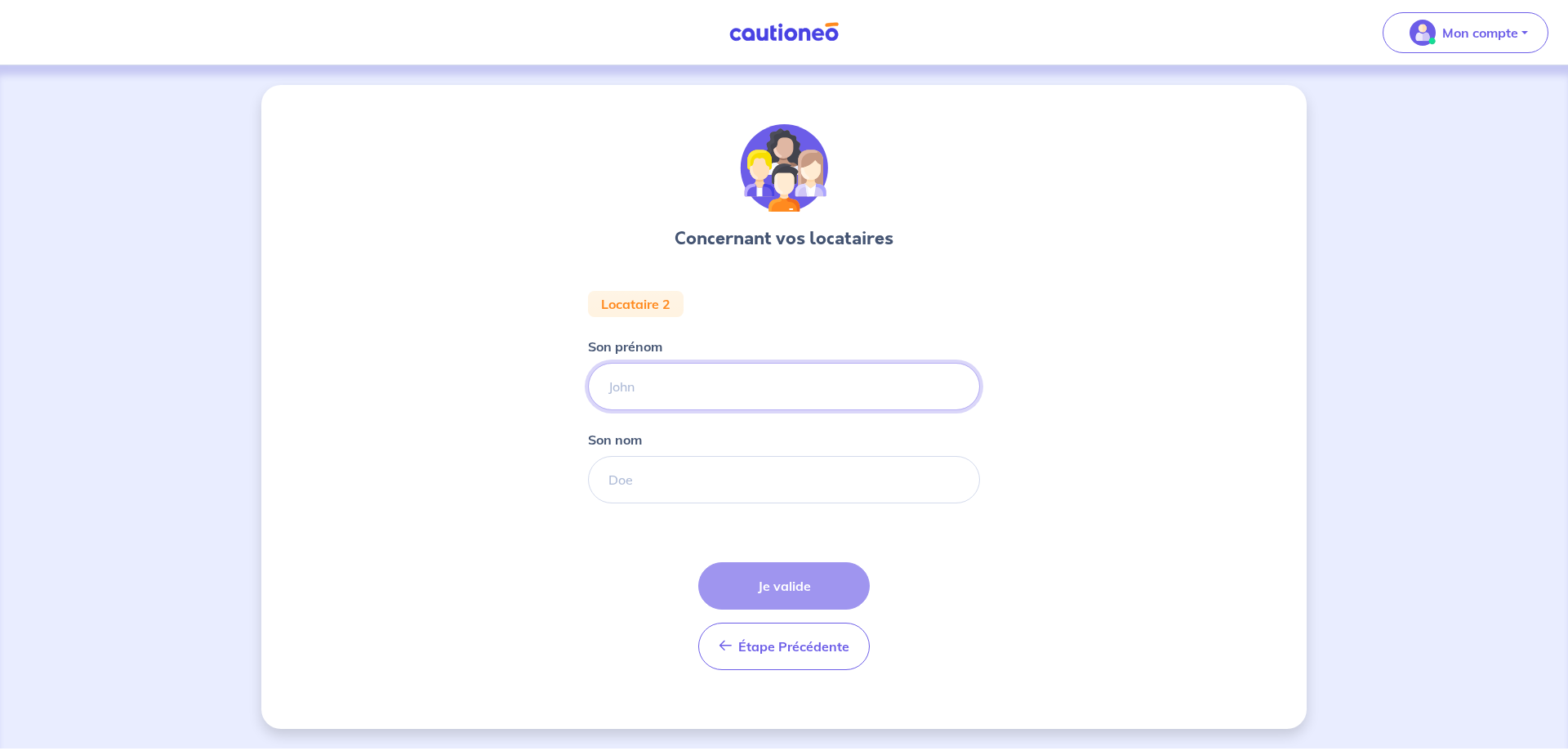
click at [666, 387] on input "Son prénom" at bounding box center [784, 387] width 392 height 47
type input "s"
type input "[PERSON_NAME]"
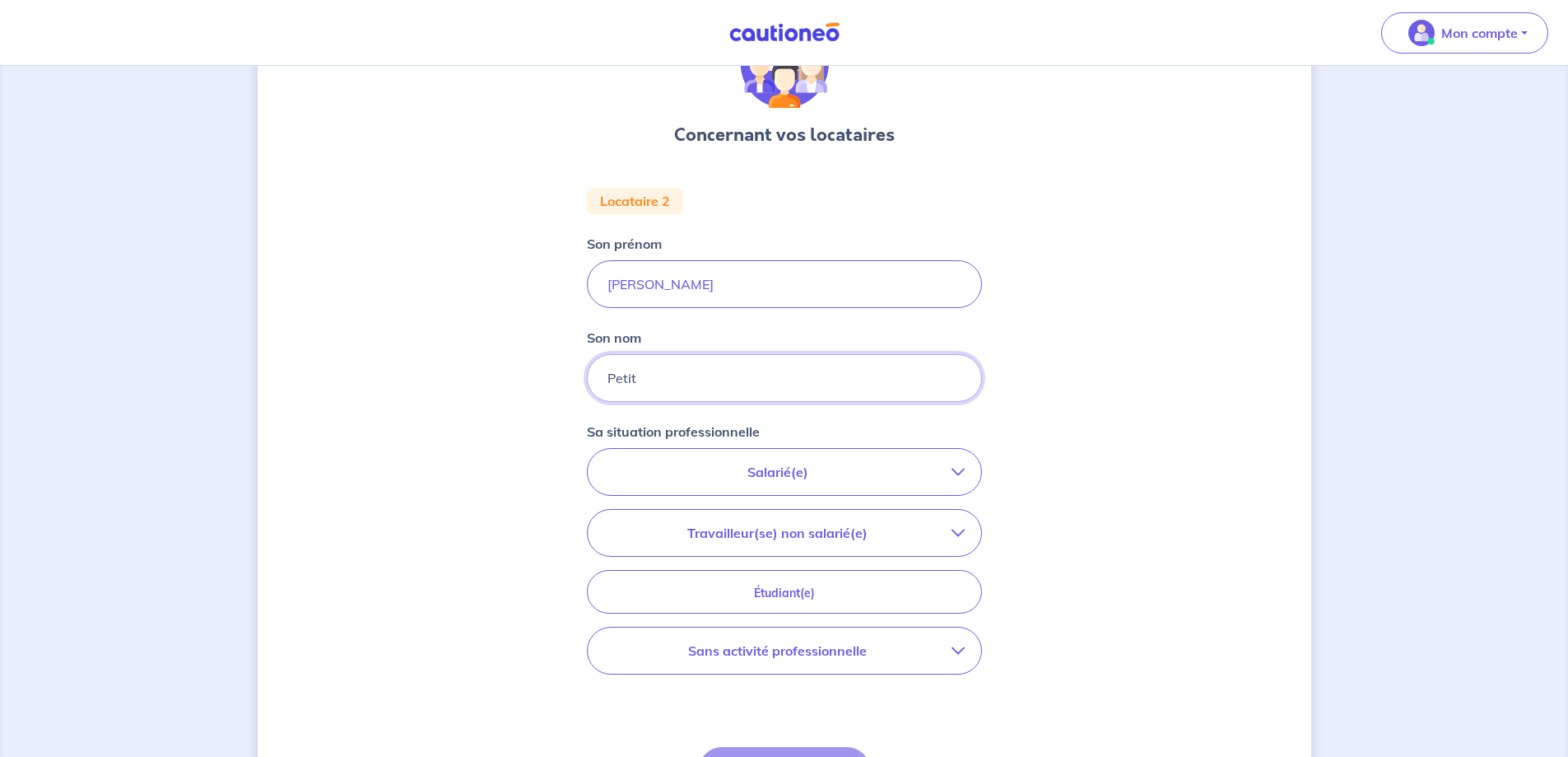
scroll to position [247, 0]
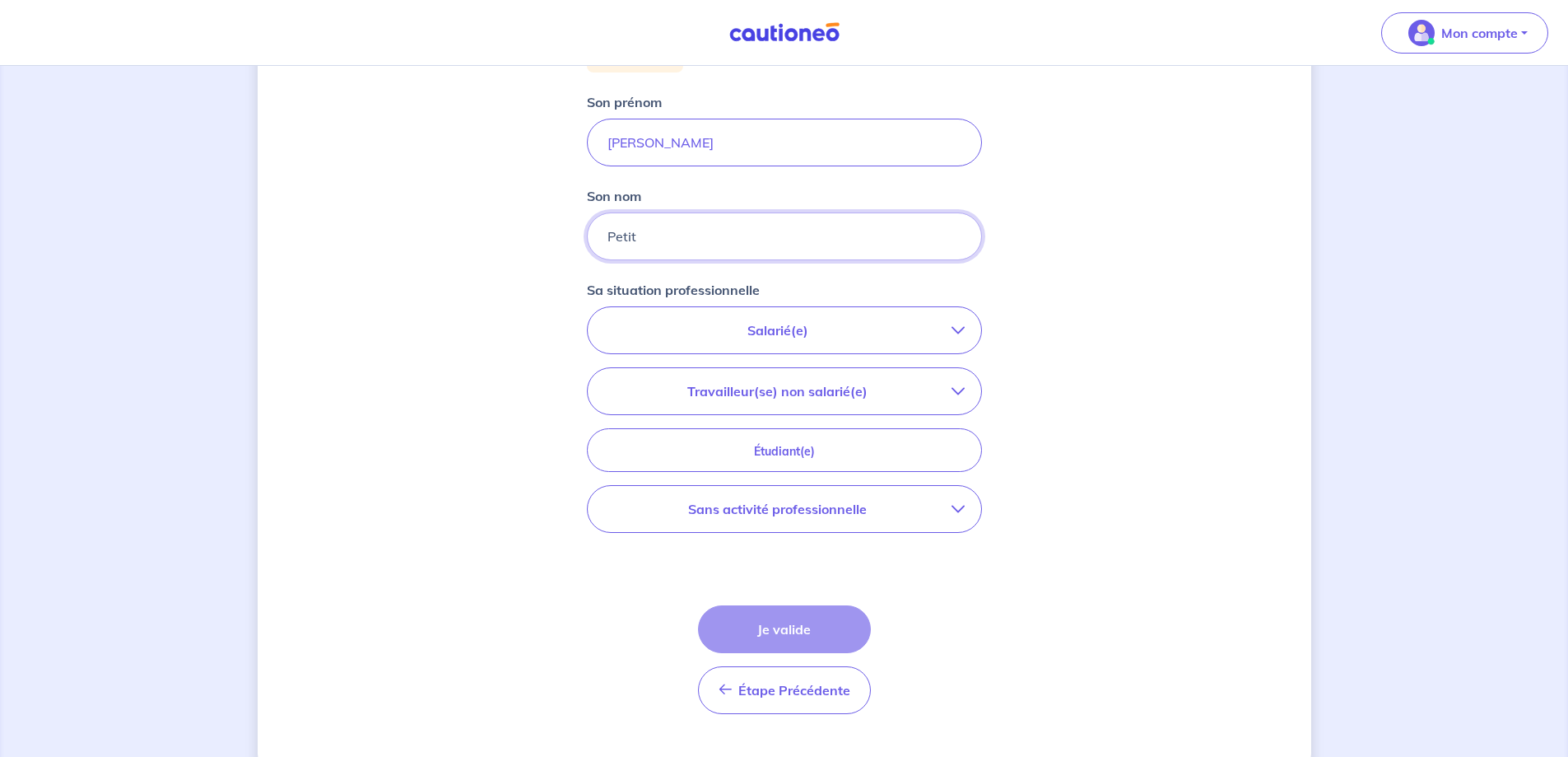
type input "Petit"
click at [718, 323] on p "Salarié(e)" at bounding box center [778, 330] width 347 height 20
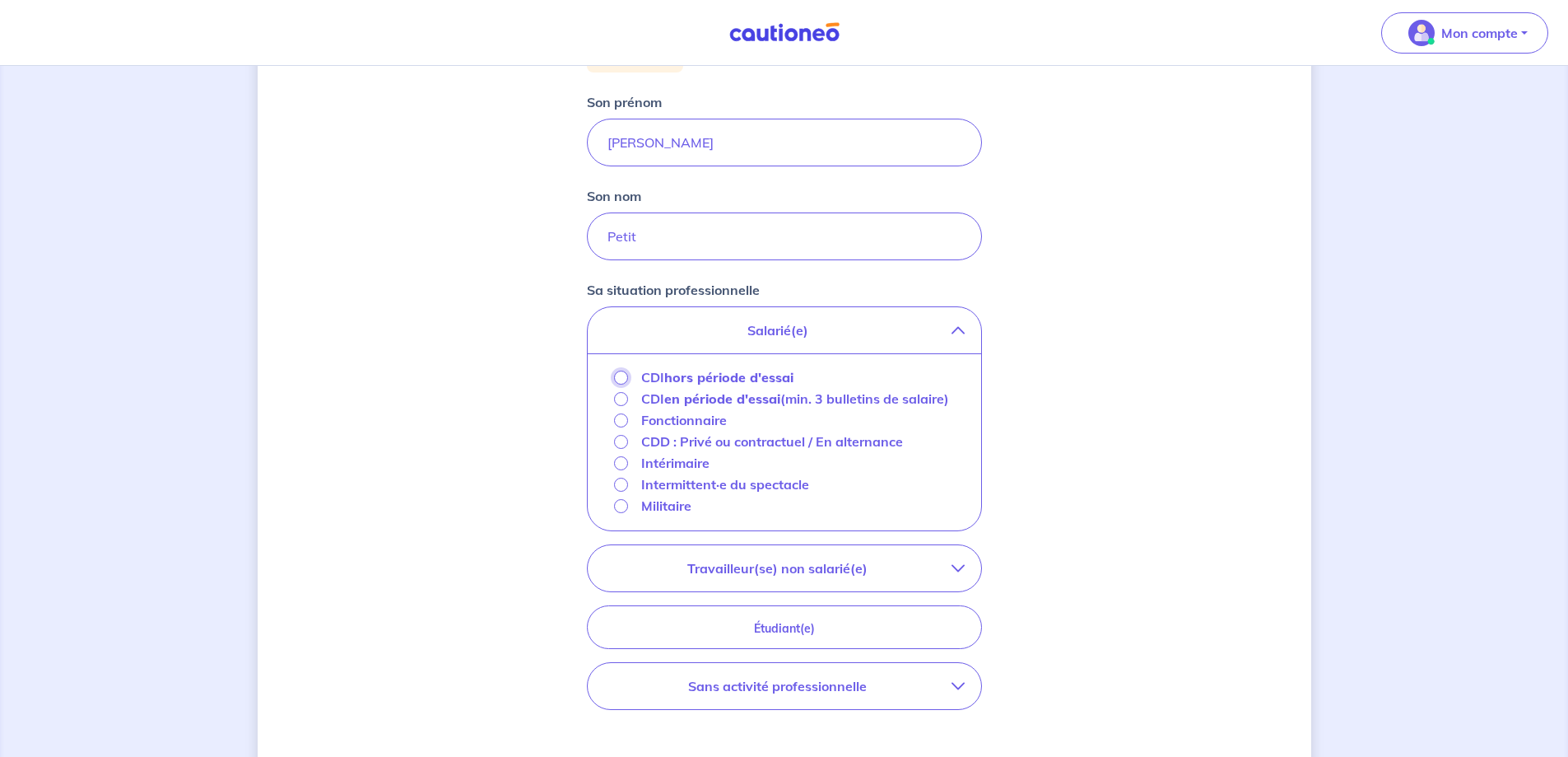
click at [620, 378] on input "CDI hors période d'essai" at bounding box center [621, 378] width 14 height 14
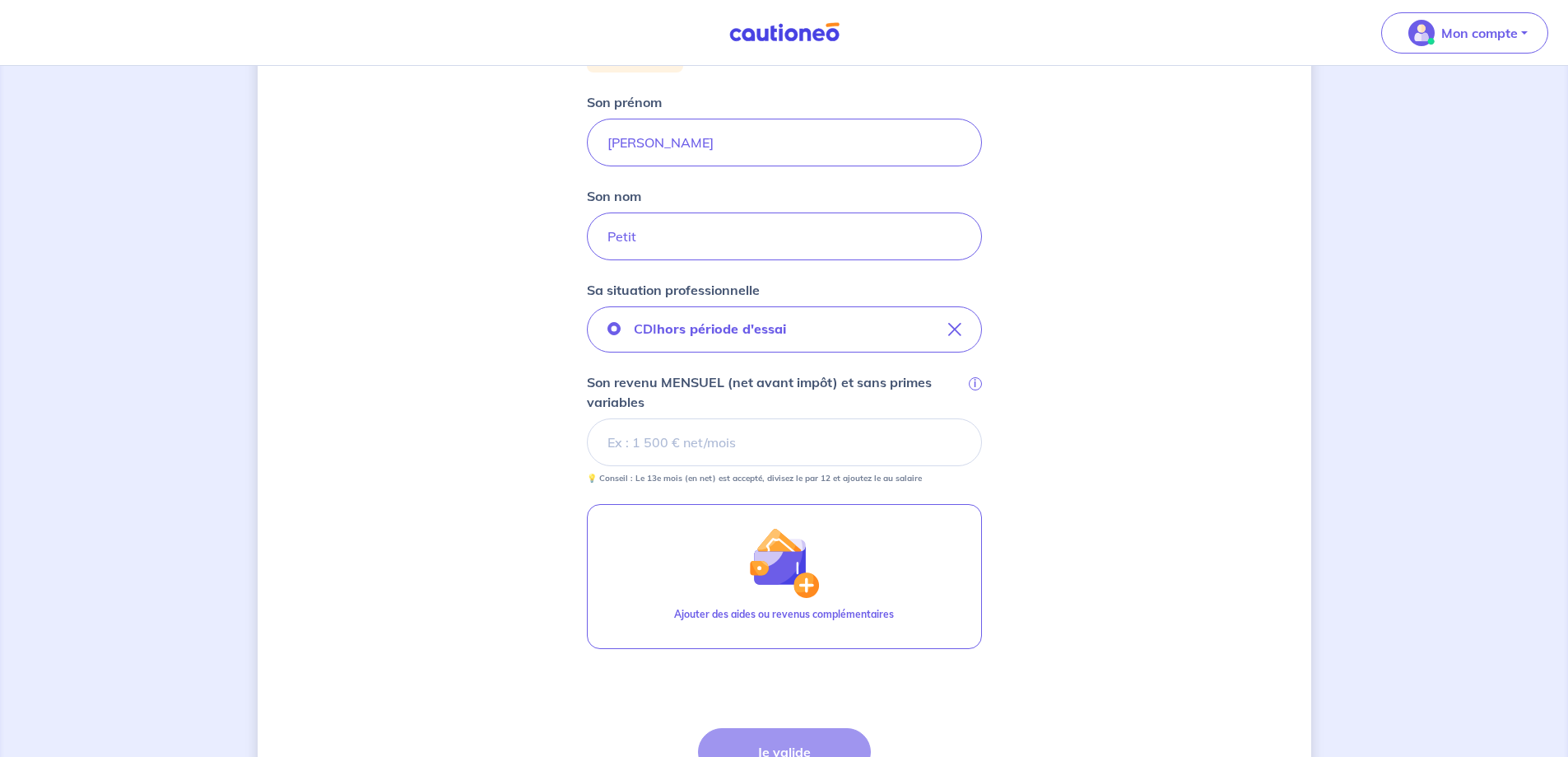
click at [486, 407] on div "Concernant vos locataires Locataire 2 Son prénom [PERSON_NAME] nom Petit Sa sit…" at bounding box center [784, 367] width 1054 height 1057
click at [691, 433] on input "Son revenu MENSUEL (net avant impôt) et sans primes variables i" at bounding box center [784, 443] width 395 height 48
drag, startPoint x: 531, startPoint y: 462, endPoint x: 546, endPoint y: 460, distance: 15.1
click at [530, 462] on div "Concernant vos locataires Locataire 2 Son prénom [PERSON_NAME] nom Petit Sa sit…" at bounding box center [784, 367] width 1054 height 1057
click at [670, 436] on input "Son revenu MENSUEL (net avant impôt) et sans primes variables i" at bounding box center [784, 443] width 395 height 48
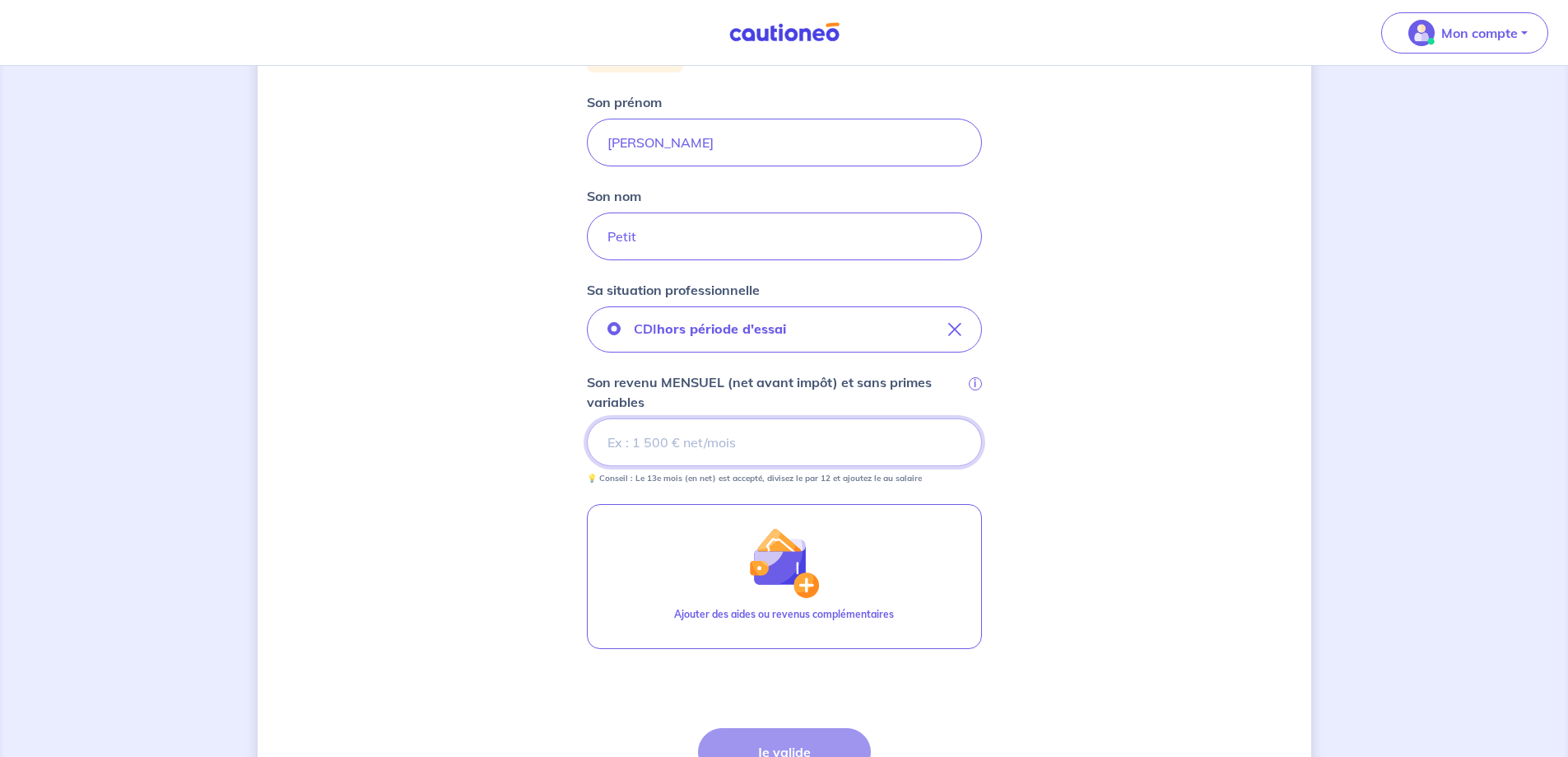
click at [650, 439] on input "Son revenu MENSUEL (net avant impôt) et sans primes variables i" at bounding box center [784, 443] width 395 height 48
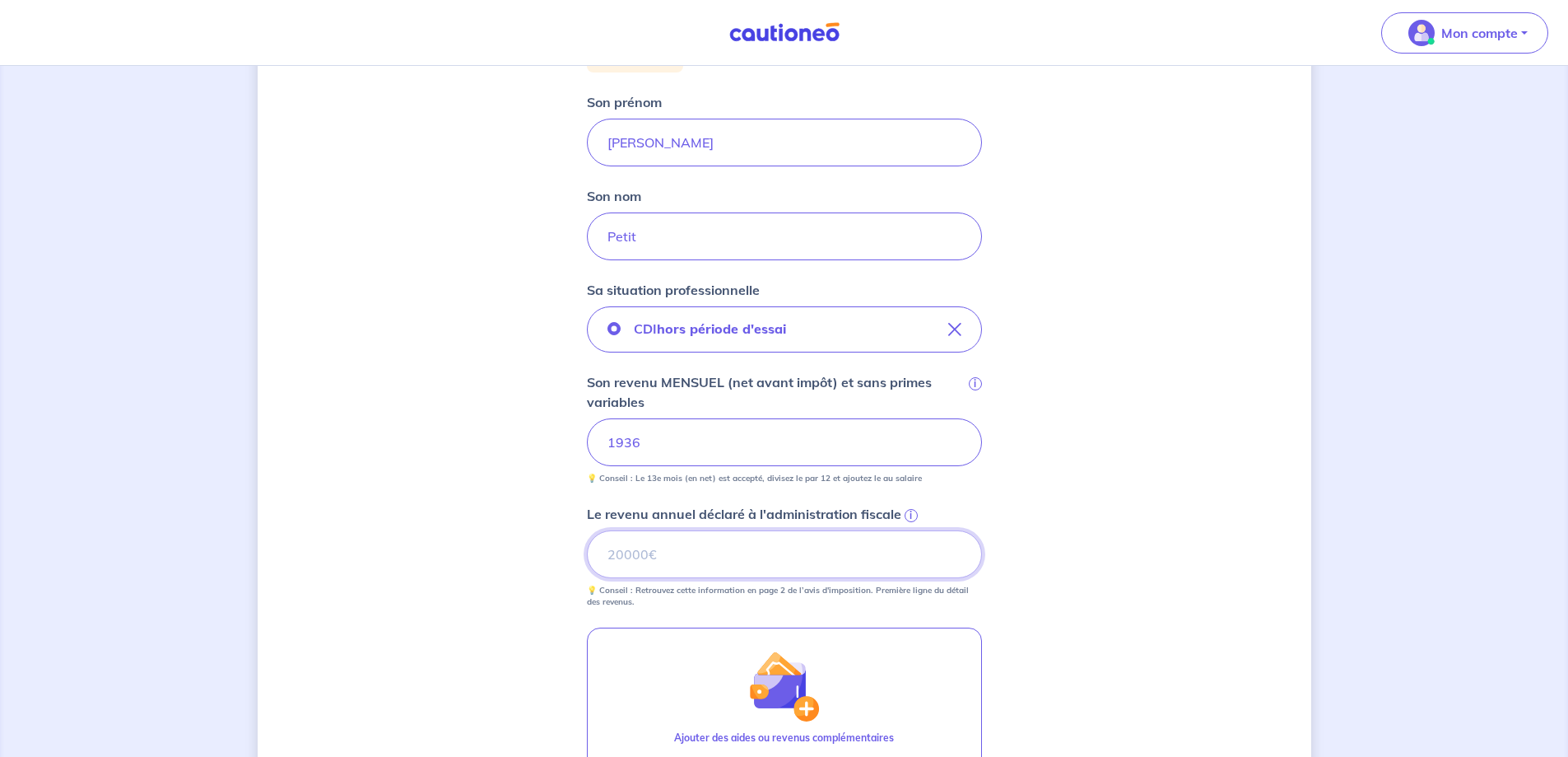
click at [649, 555] on input "Le revenu annuel déclaré à l'administration fiscale i" at bounding box center [784, 554] width 395 height 48
click at [906, 514] on span "i" at bounding box center [911, 515] width 13 height 13
click at [906, 530] on input "Le revenu annuel déclaré à l'administration fiscale i" at bounding box center [784, 554] width 395 height 48
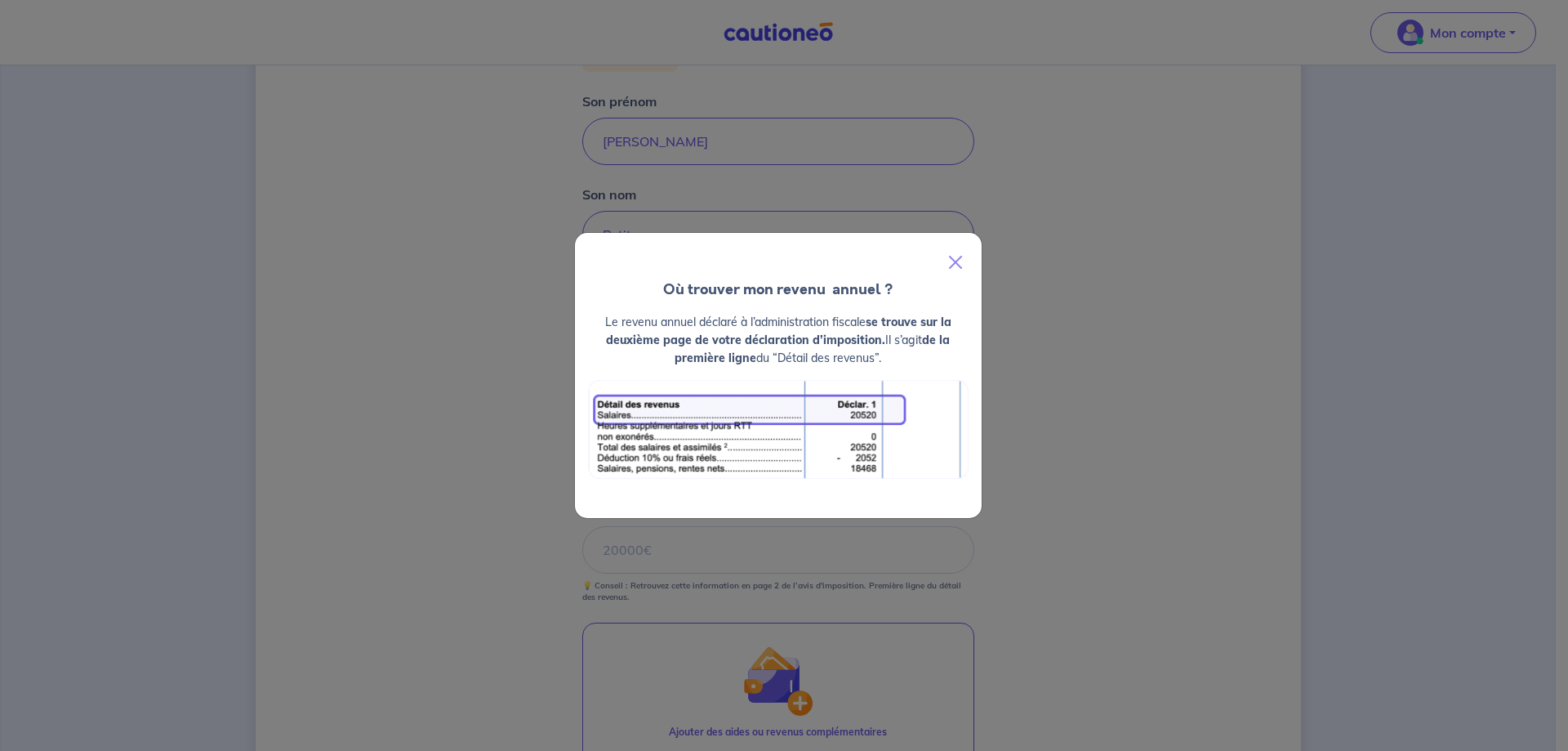
click at [365, 542] on div "Où trouver mon revenu  annuel ? Le revenu annuel déclaré à l’administration fis…" at bounding box center [784, 375] width 1568 height 751
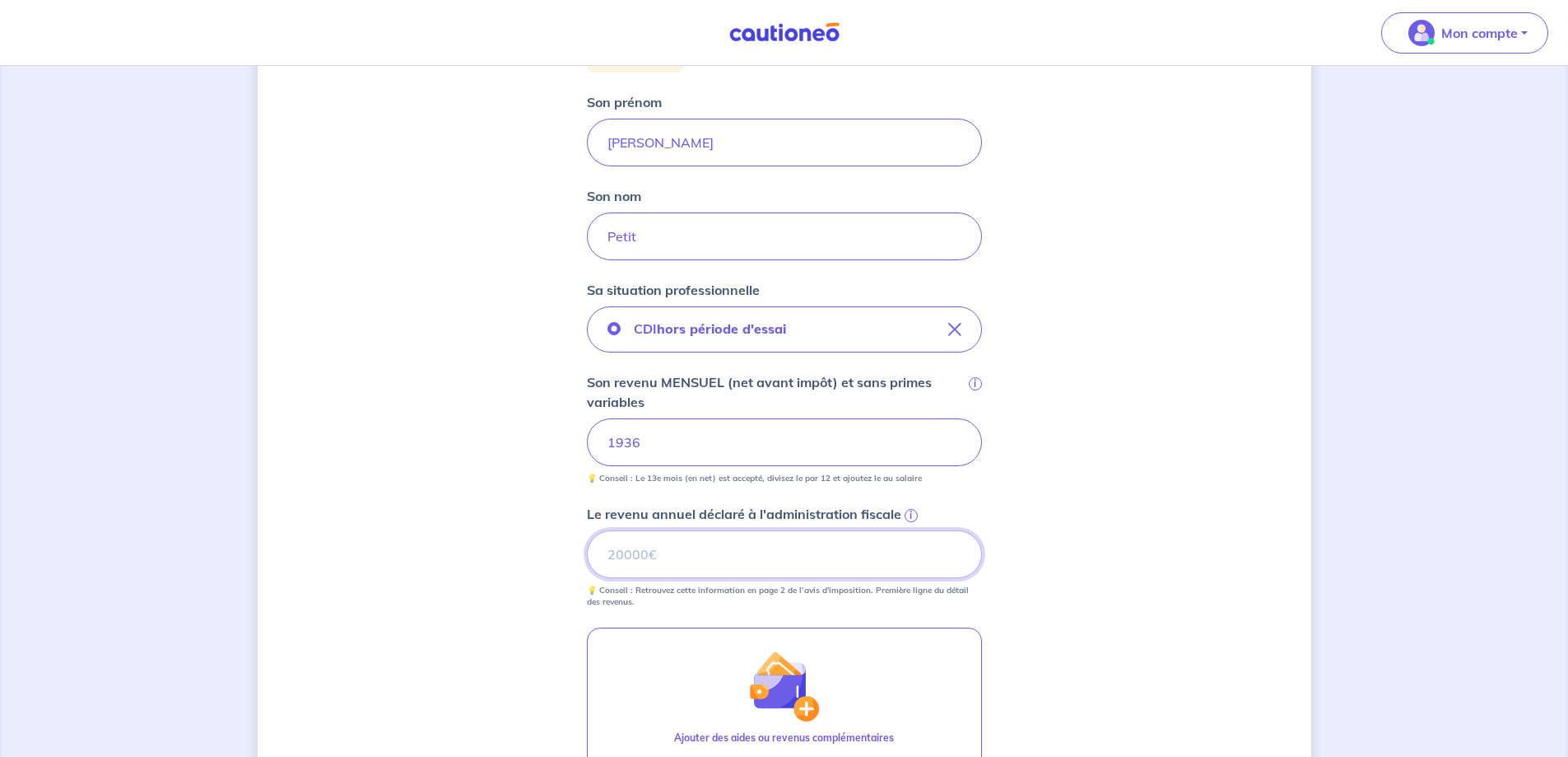
click at [686, 557] on input "Le revenu annuel déclaré à l'administration fiscale i" at bounding box center [784, 554] width 395 height 48
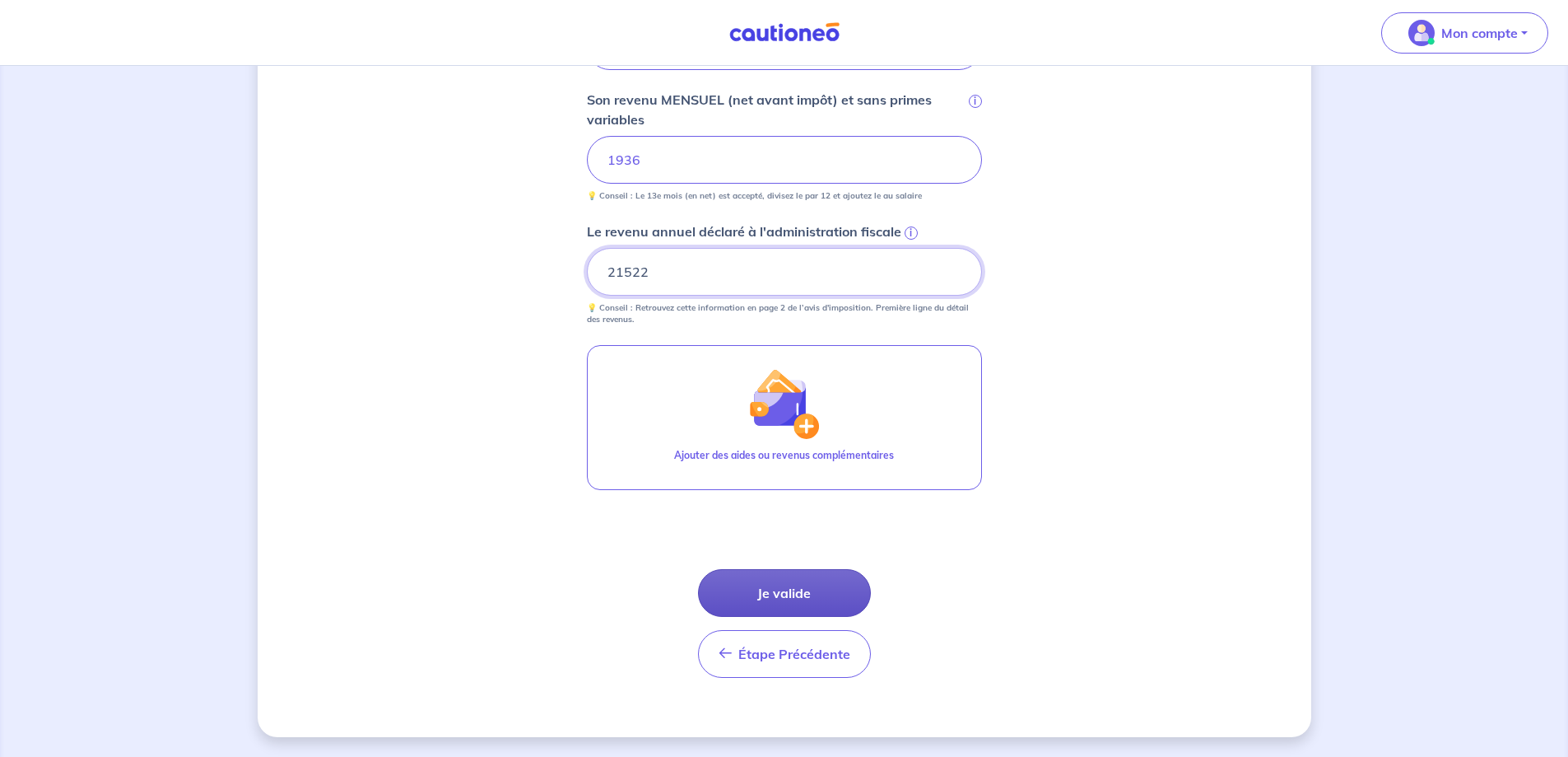
type input "21522"
click at [715, 585] on button "Je valide" at bounding box center [784, 593] width 173 height 48
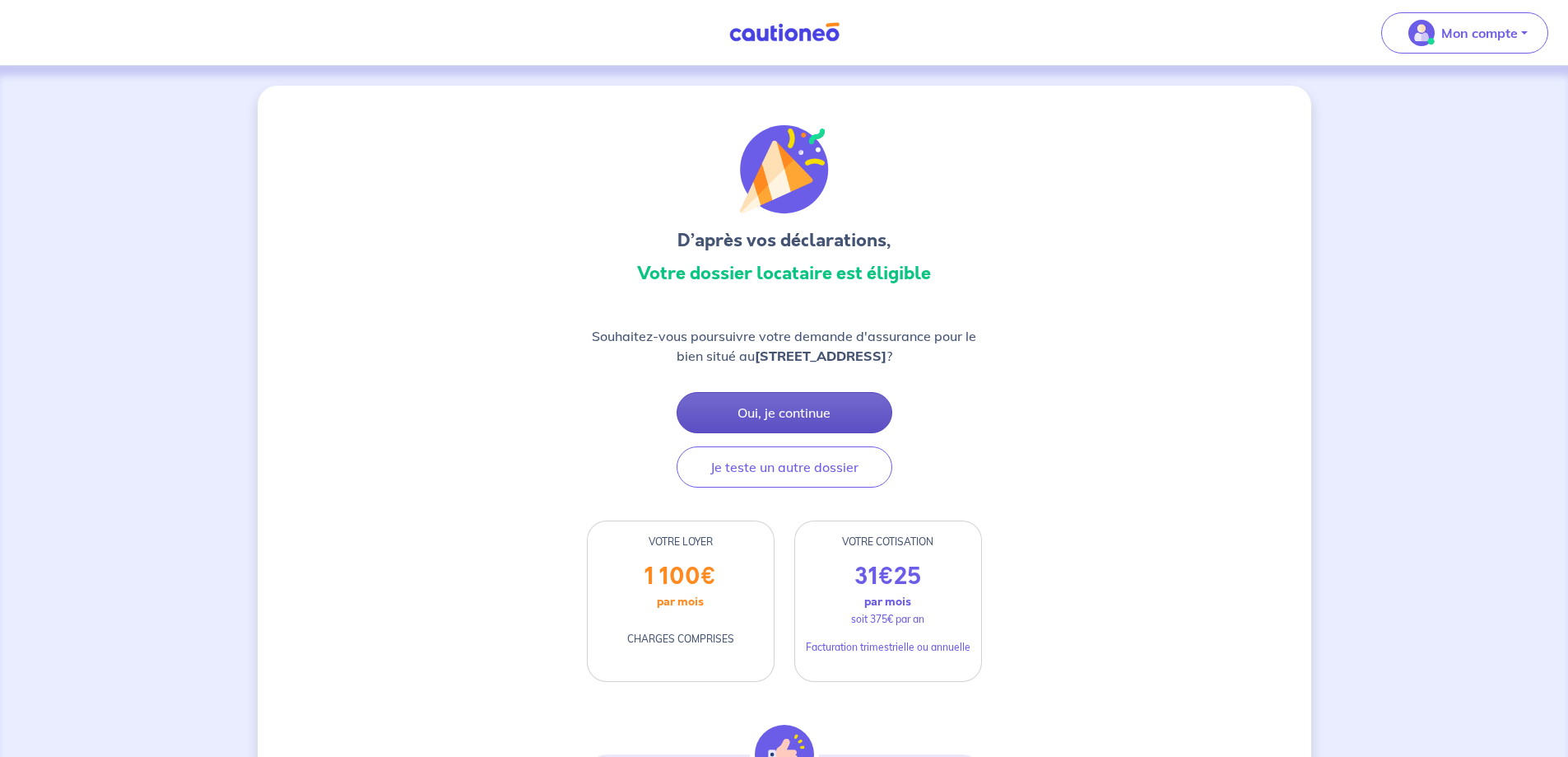
click at [781, 409] on button "Oui, je continue" at bounding box center [784, 412] width 216 height 41
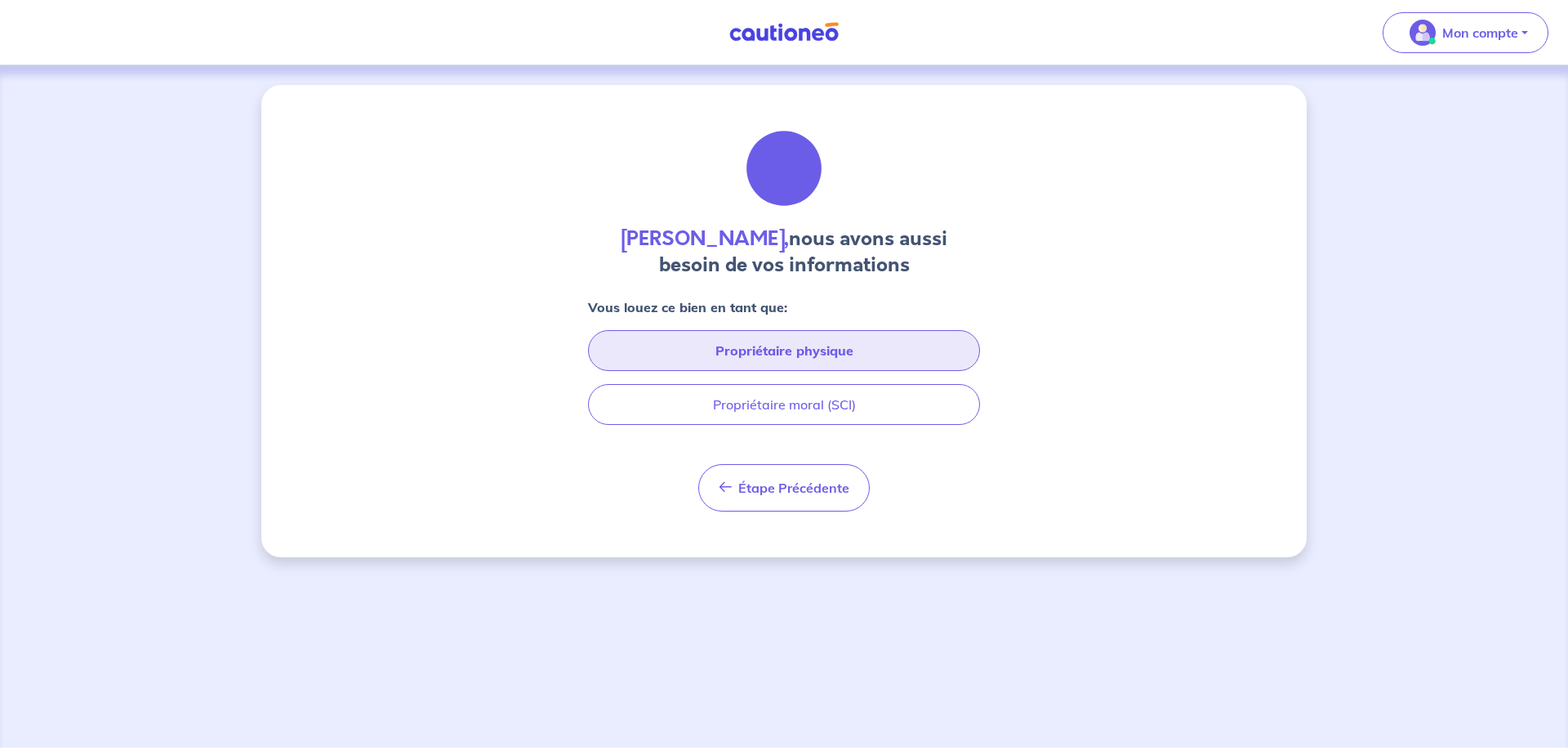
click at [695, 348] on button "Propriétaire physique" at bounding box center [784, 349] width 392 height 40
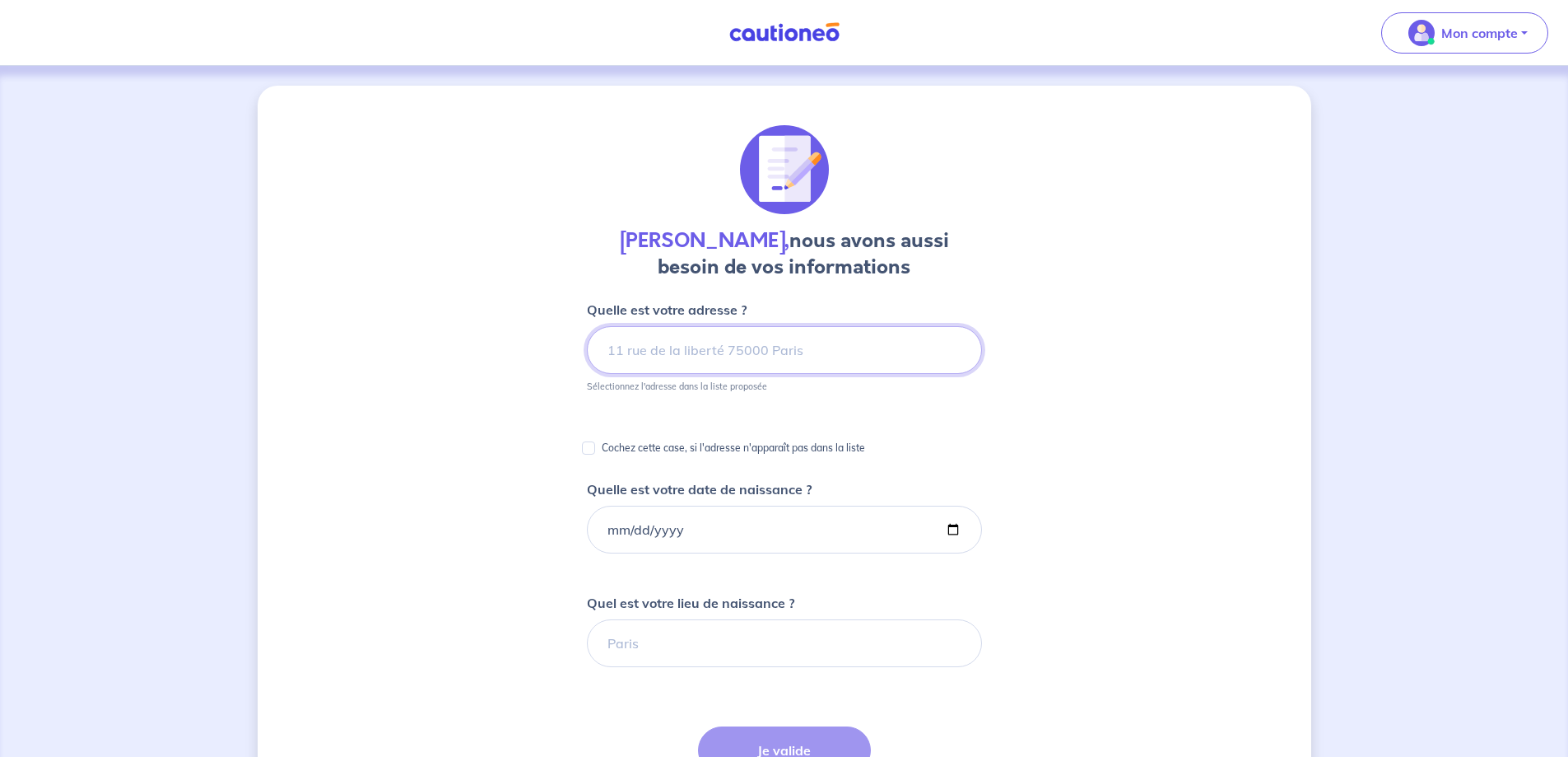
click at [648, 351] on input at bounding box center [784, 350] width 395 height 48
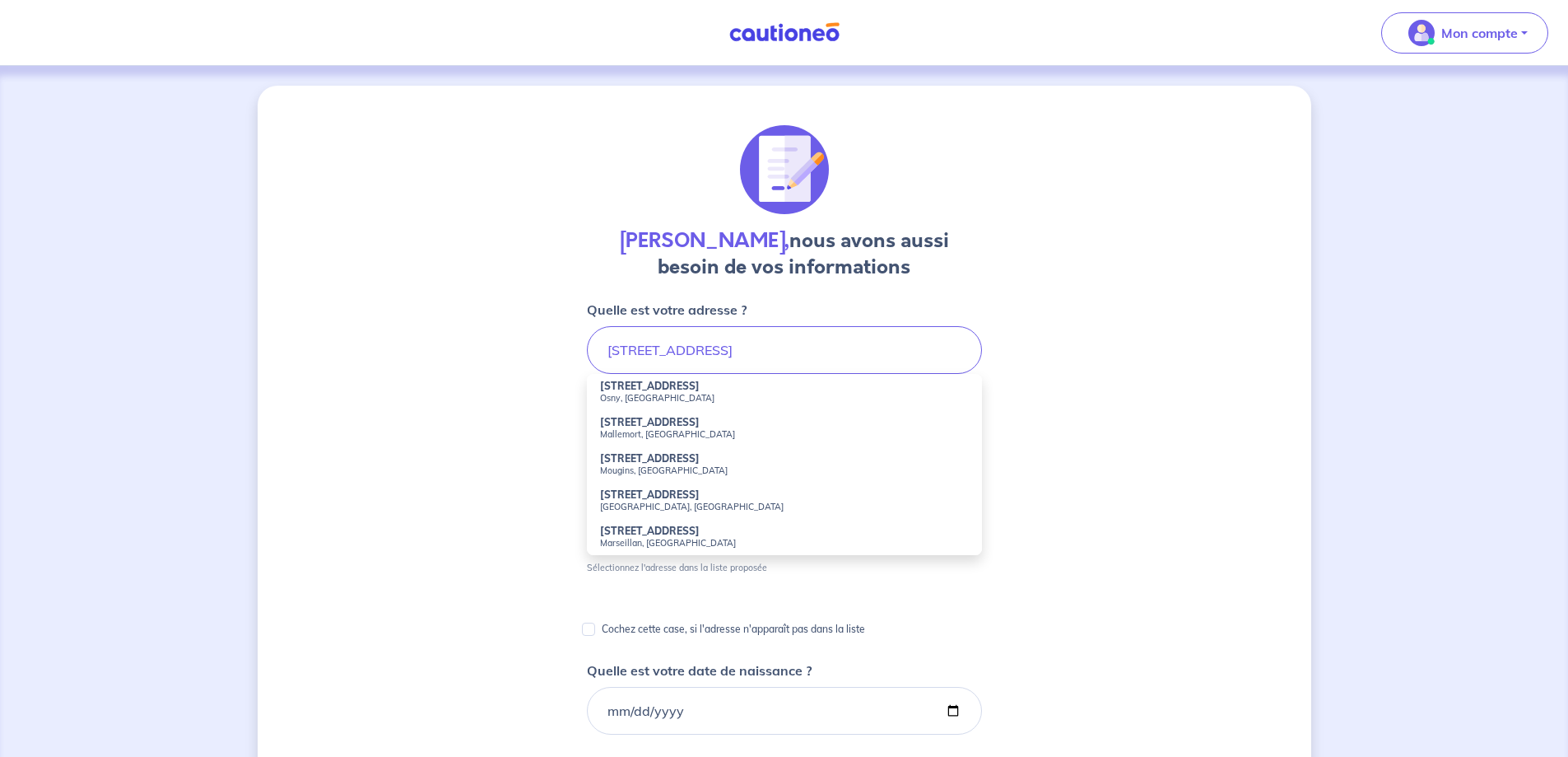
click at [638, 466] on small "Mougins, [GEOGRAPHIC_DATA]" at bounding box center [784, 471] width 369 height 12
type input "[STREET_ADDRESS]"
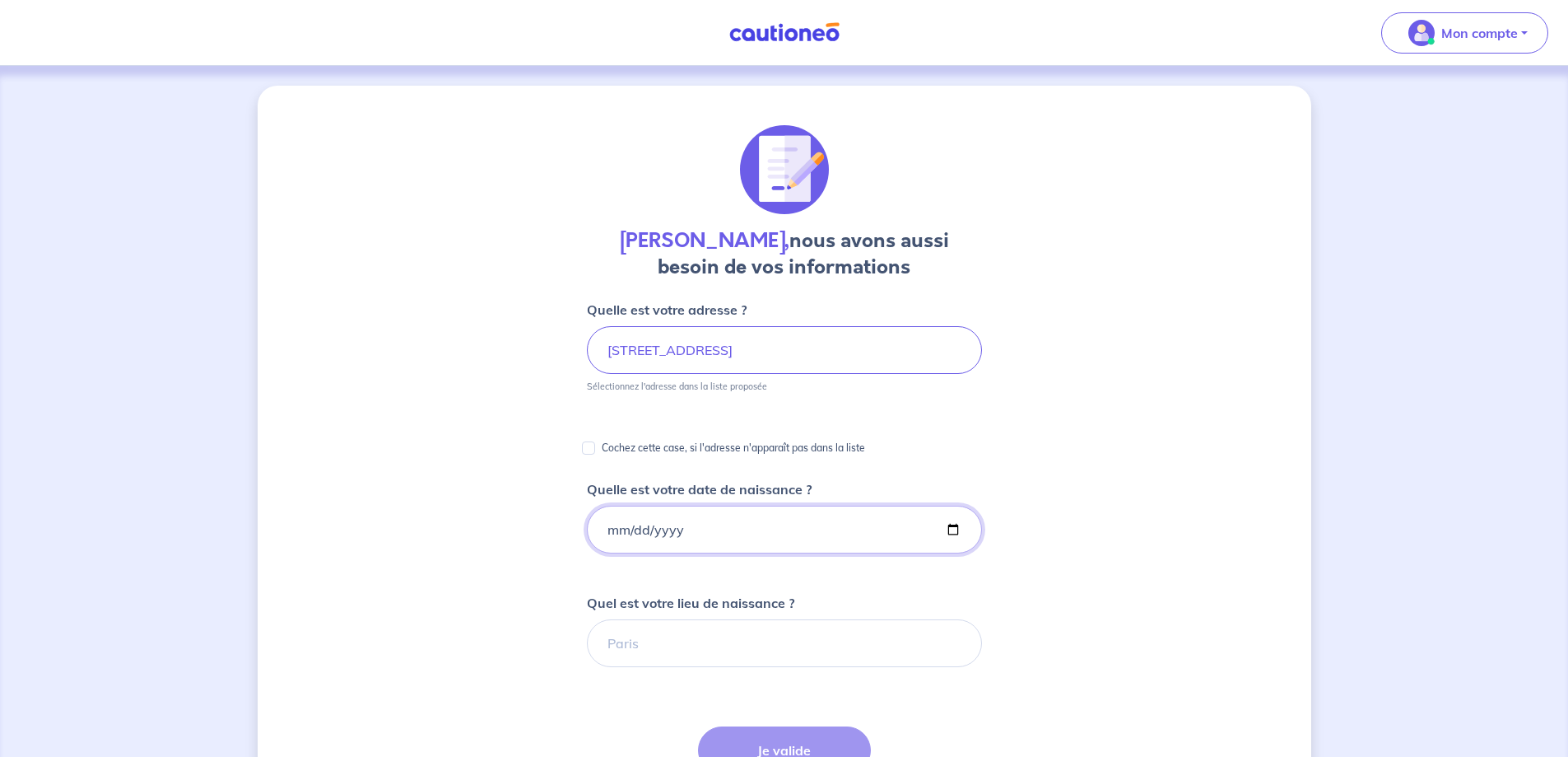
click at [655, 522] on input "Quelle est votre date de naissance ?" at bounding box center [784, 529] width 395 height 48
click at [876, 534] on input "Quelle est votre date de naissance ?" at bounding box center [784, 529] width 395 height 48
click at [605, 534] on input "Quelle est votre date de naissance ?" at bounding box center [784, 529] width 395 height 48
click at [610, 530] on input "Quelle est votre date de naissance ?" at bounding box center [784, 529] width 395 height 48
type input "[DATE]"
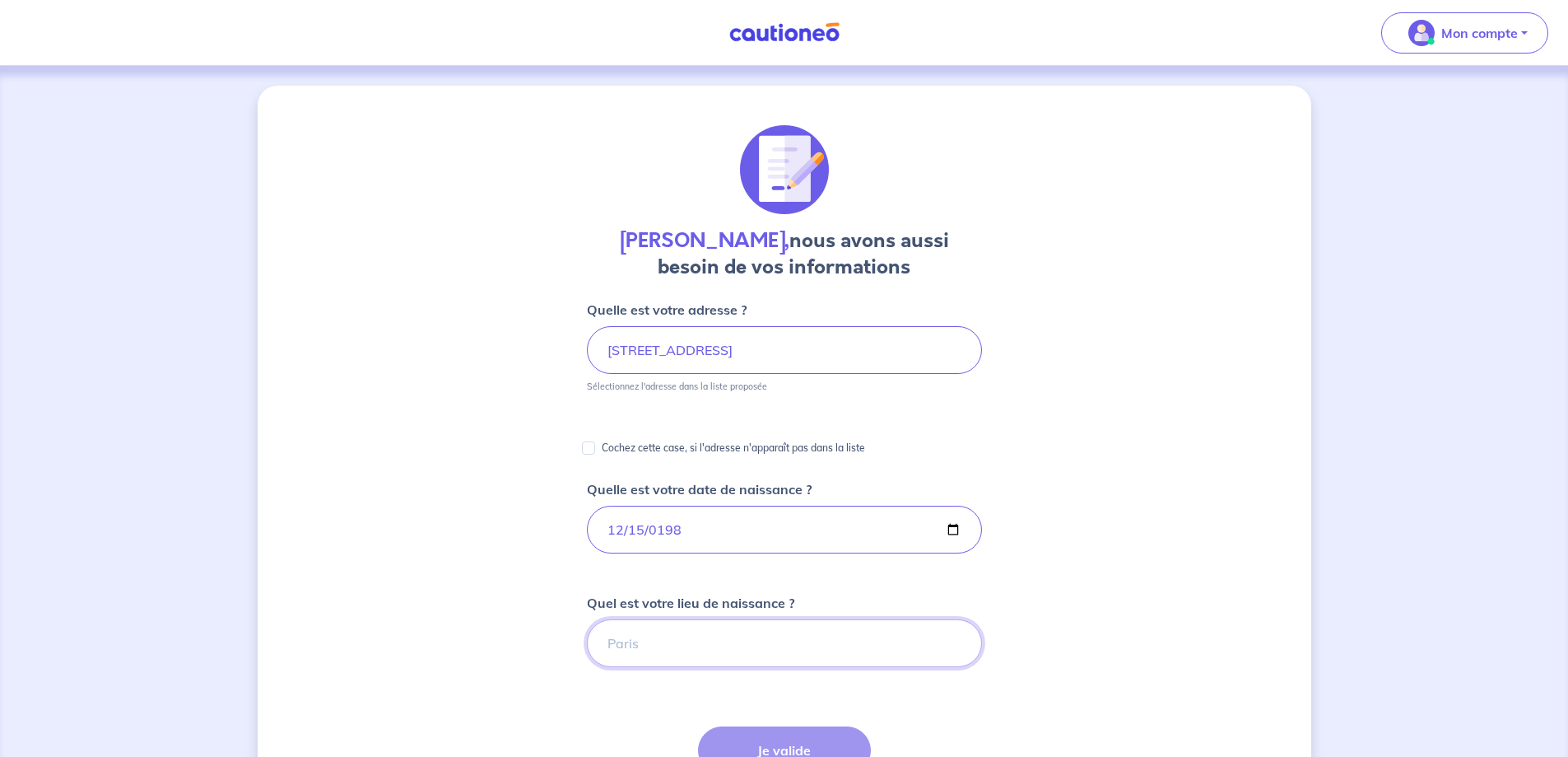
click at [654, 633] on input "Quel est votre lieu de naissance ?" at bounding box center [784, 644] width 395 height 48
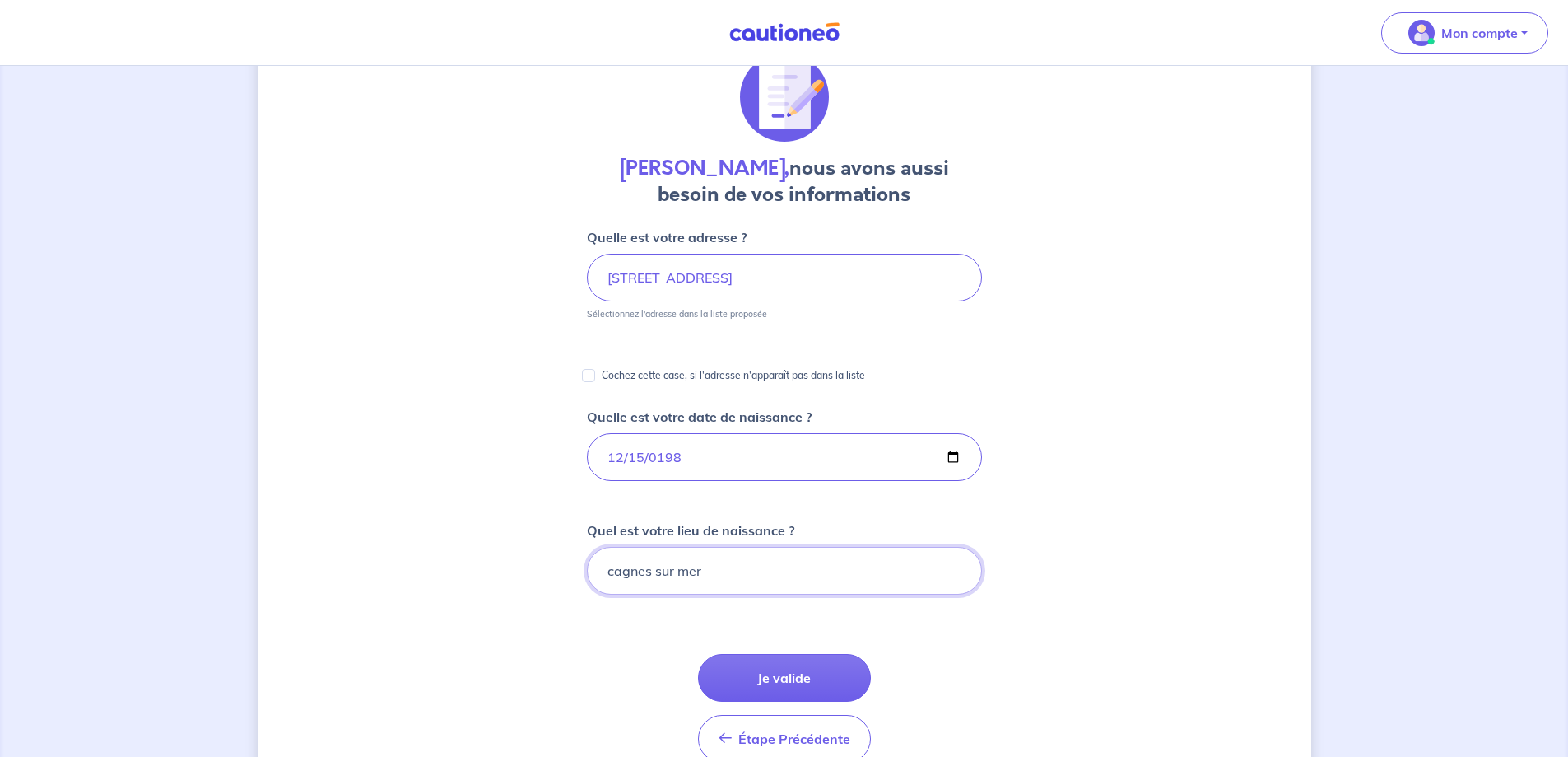
scroll to position [165, 0]
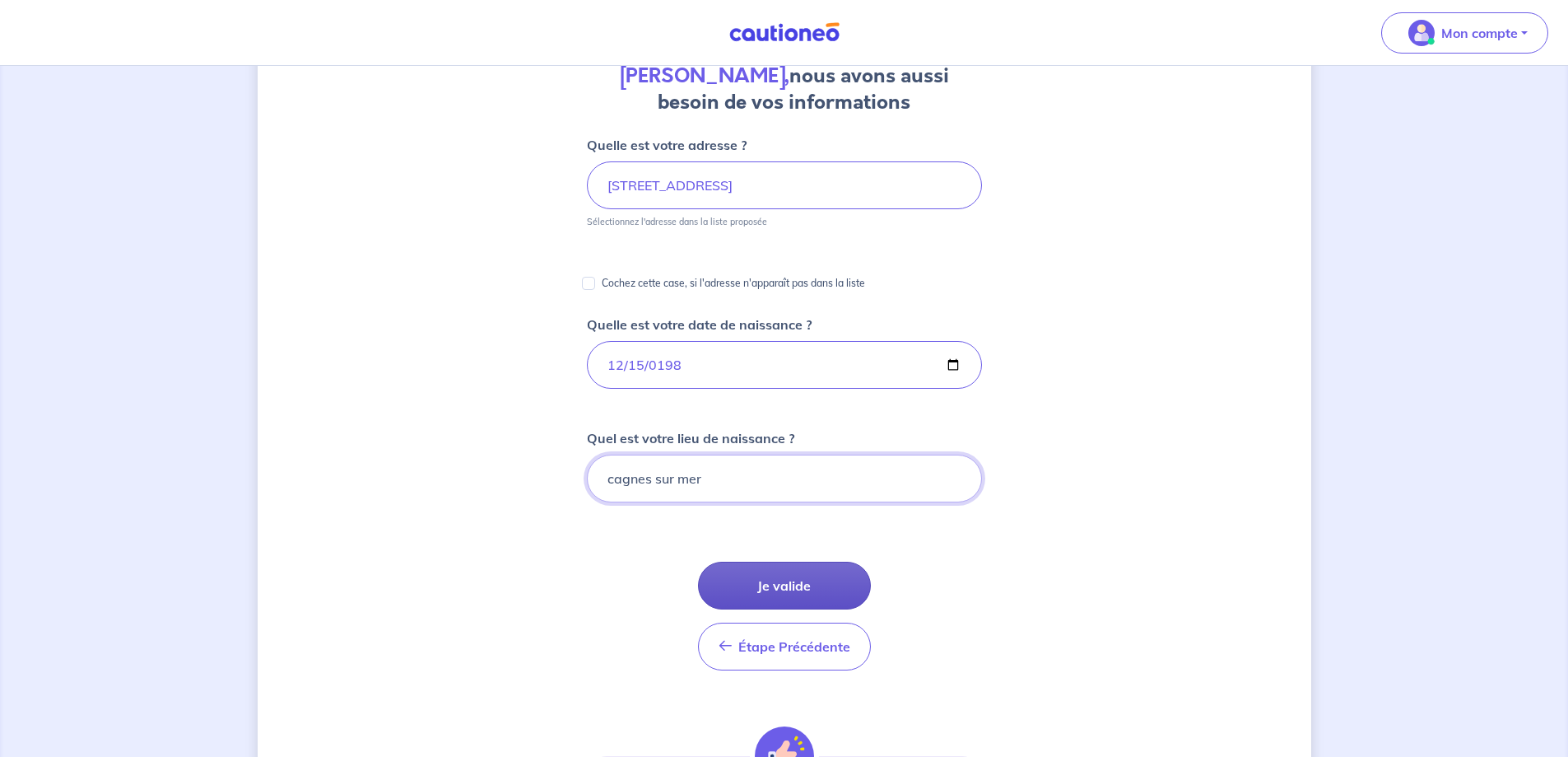
type input "cagnes sur mer"
click at [760, 580] on button "Je valide" at bounding box center [784, 586] width 173 height 48
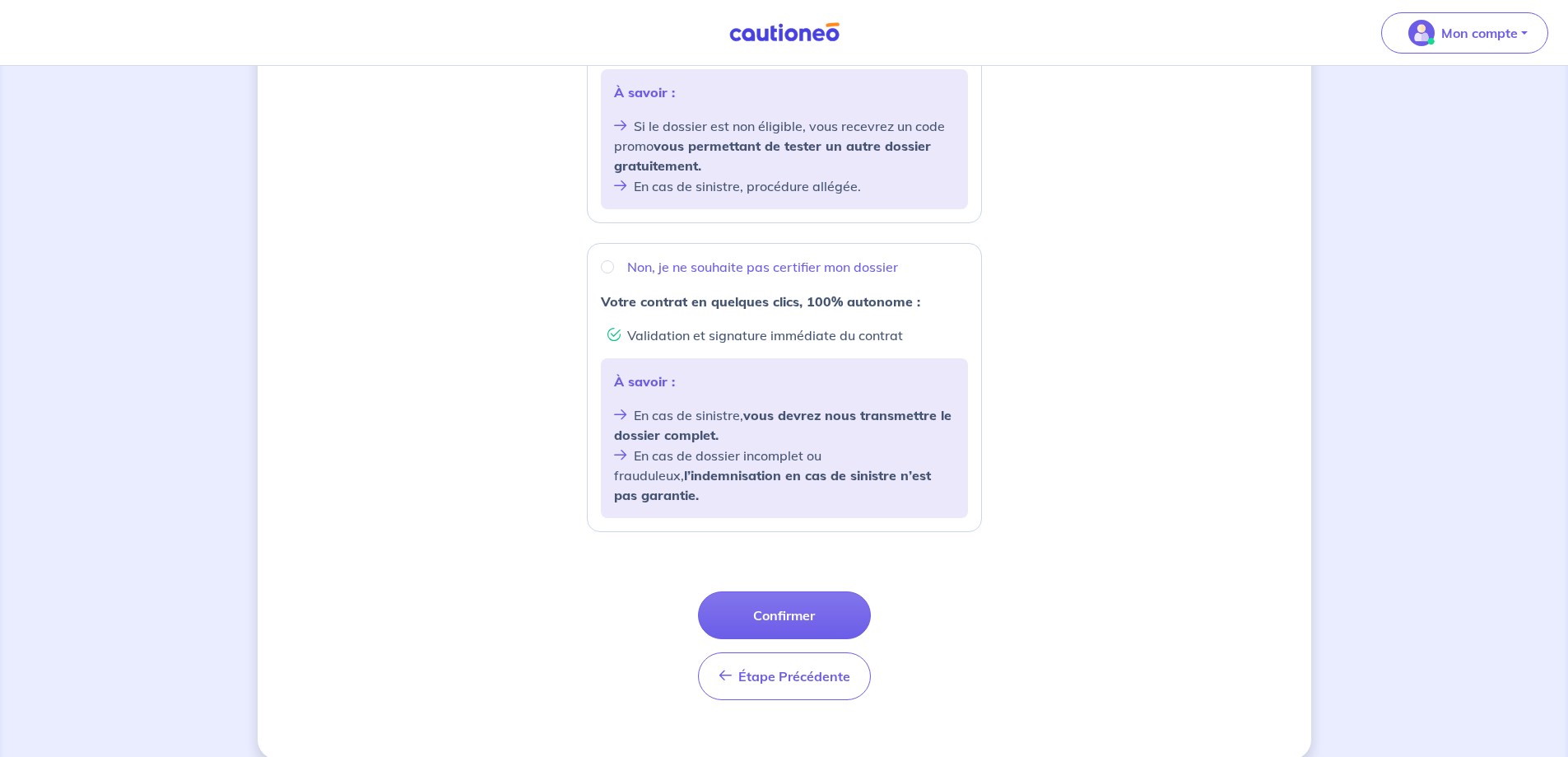
scroll to position [475, 0]
click at [606, 266] on input "Non, je ne souhaite pas certifier mon dossier" at bounding box center [607, 264] width 13 height 13
radio input "true"
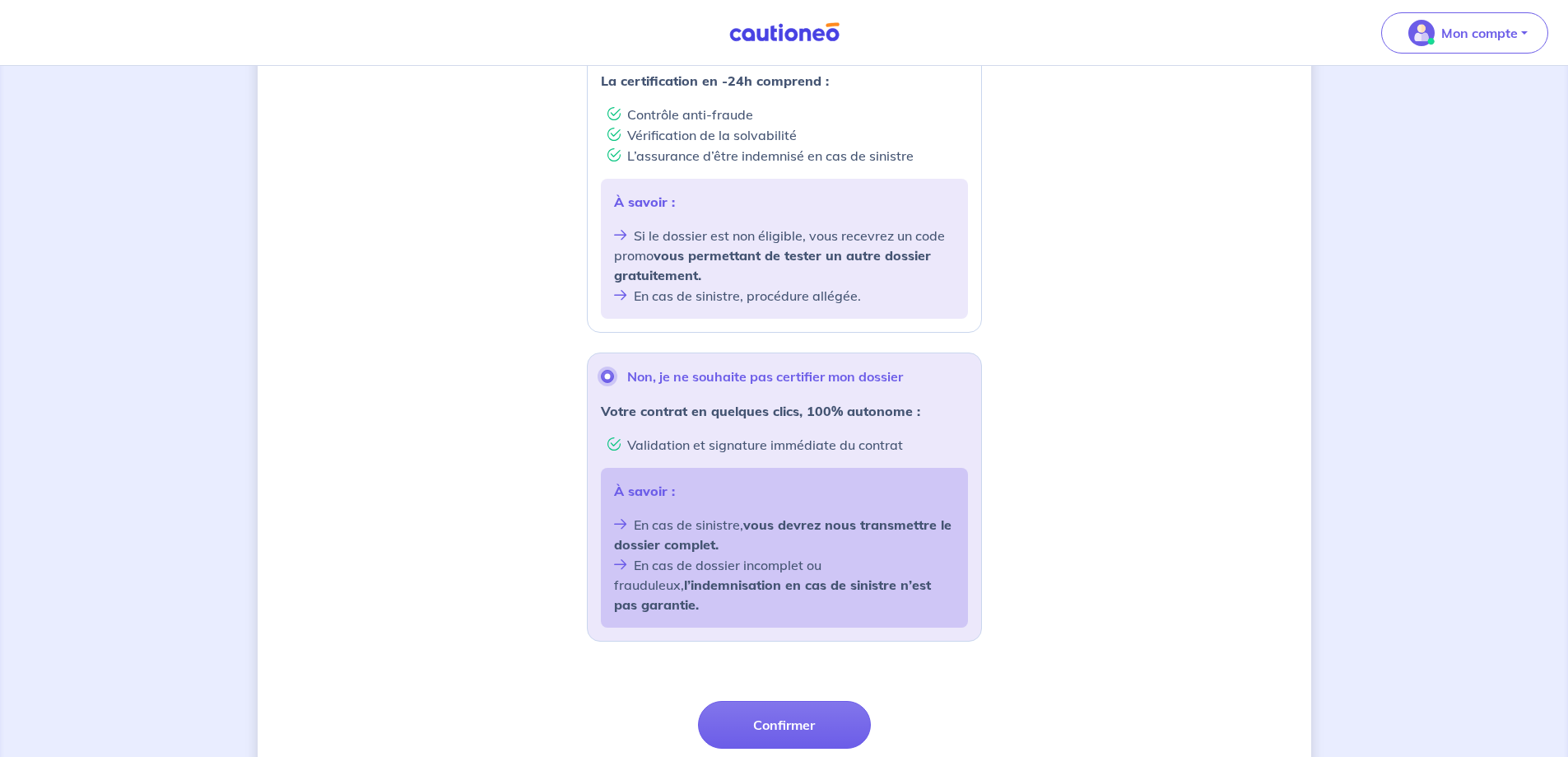
scroll to position [393, 0]
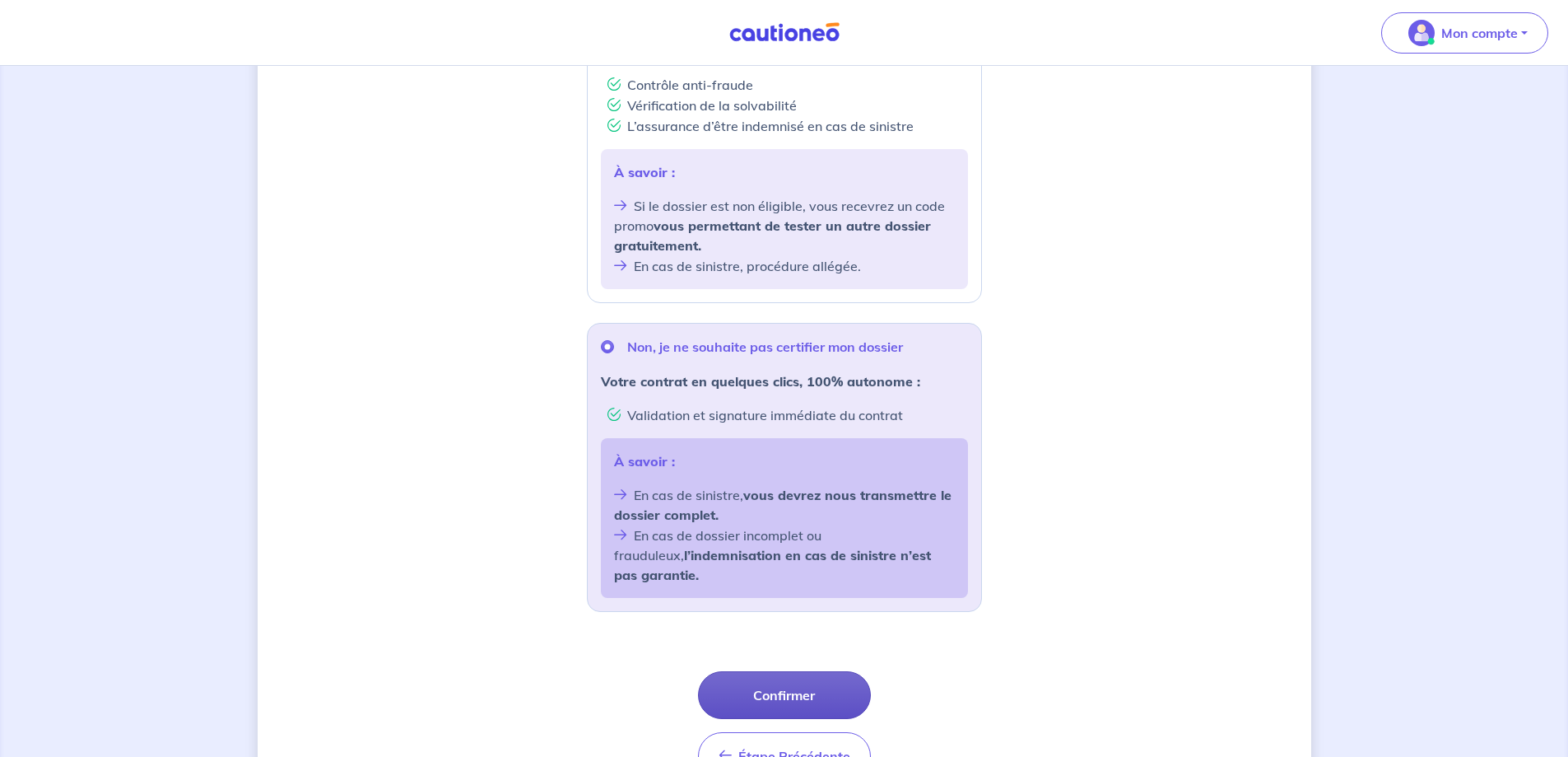
click at [750, 676] on button "Confirmer" at bounding box center [784, 695] width 173 height 48
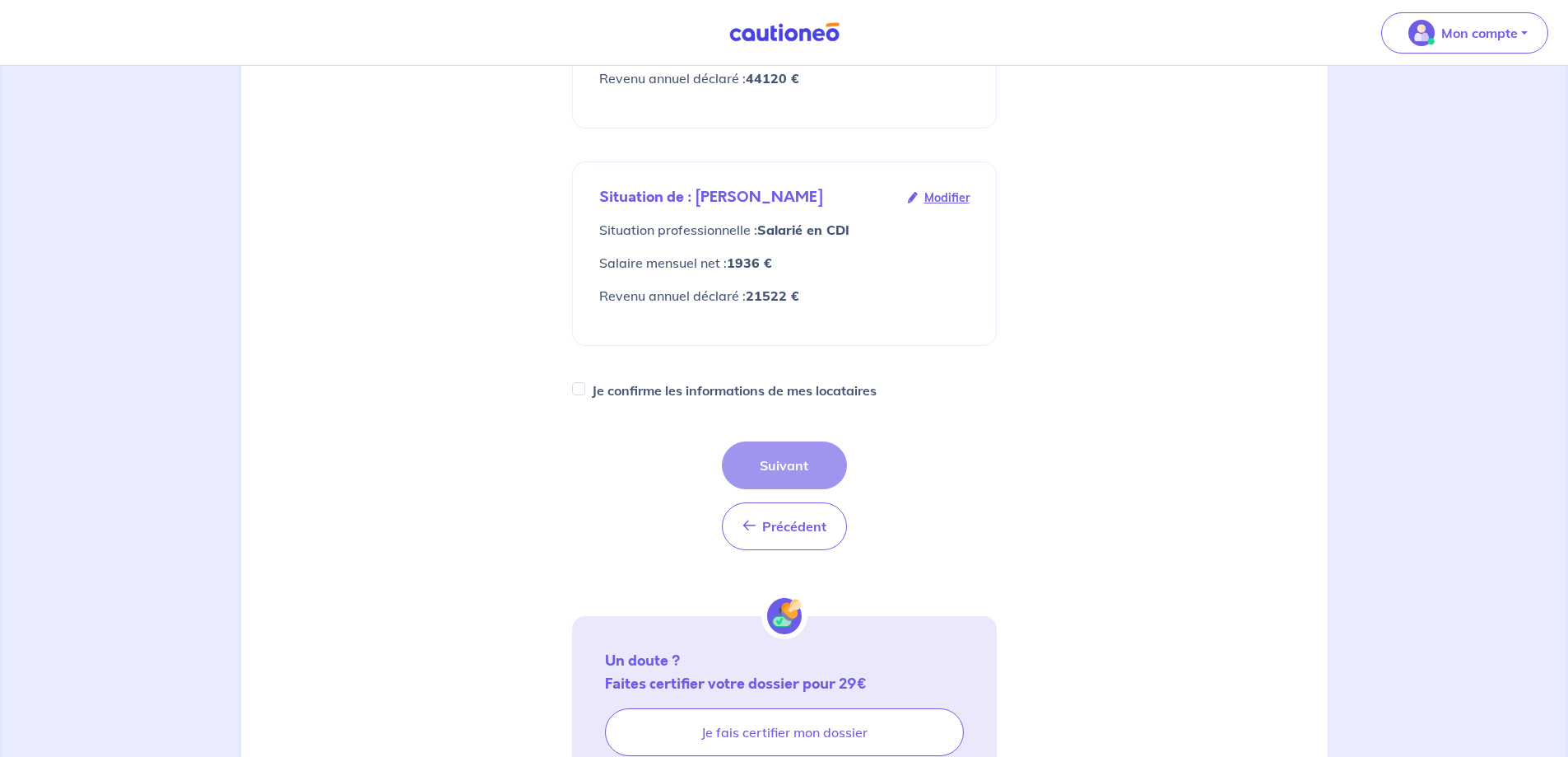
scroll to position [83, 0]
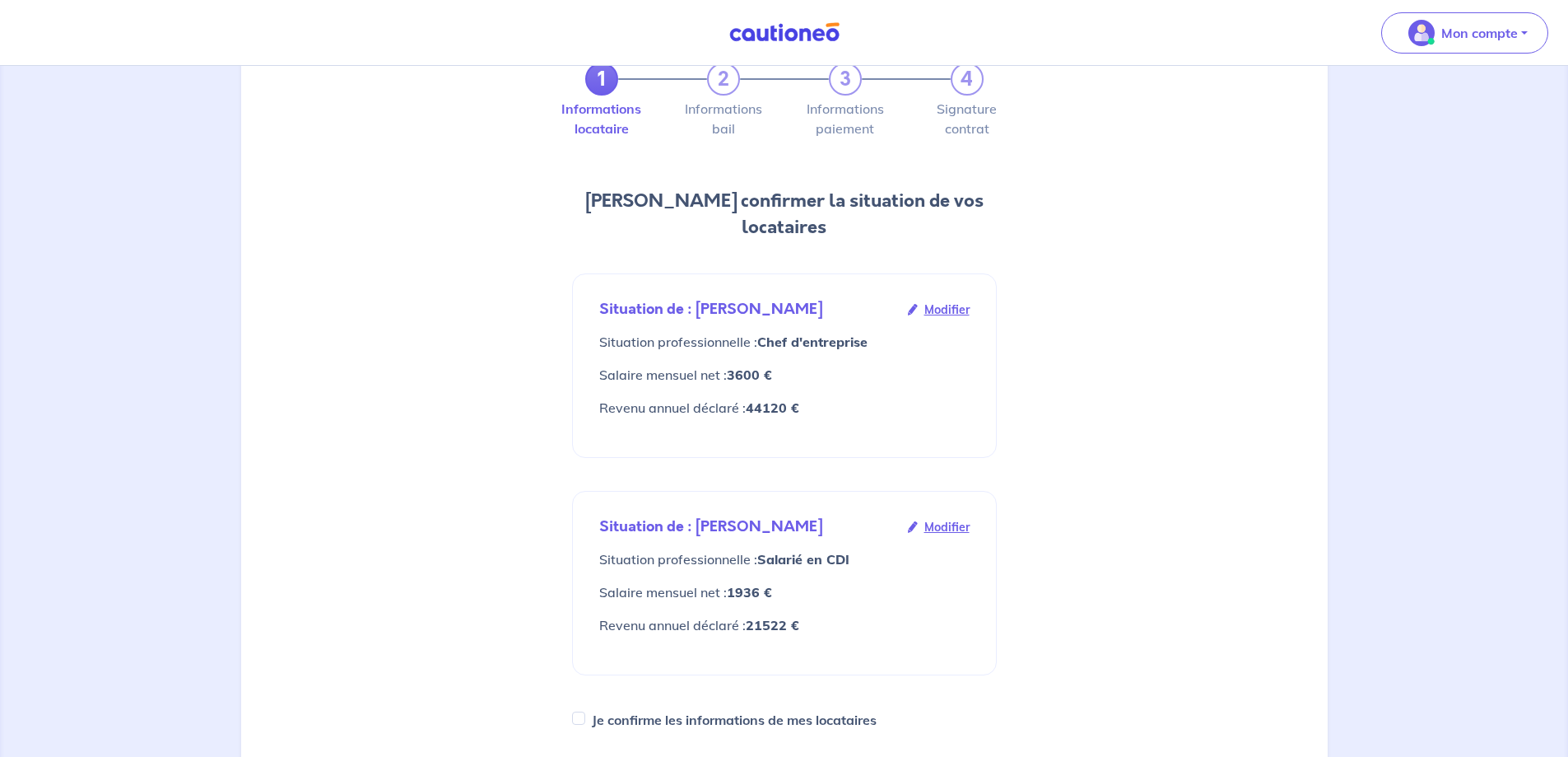
click at [393, 426] on div "1 2 3 4 Informations locataire Informations bail Informations paiement Signatur…" at bounding box center [784, 580] width 1067 height 1115
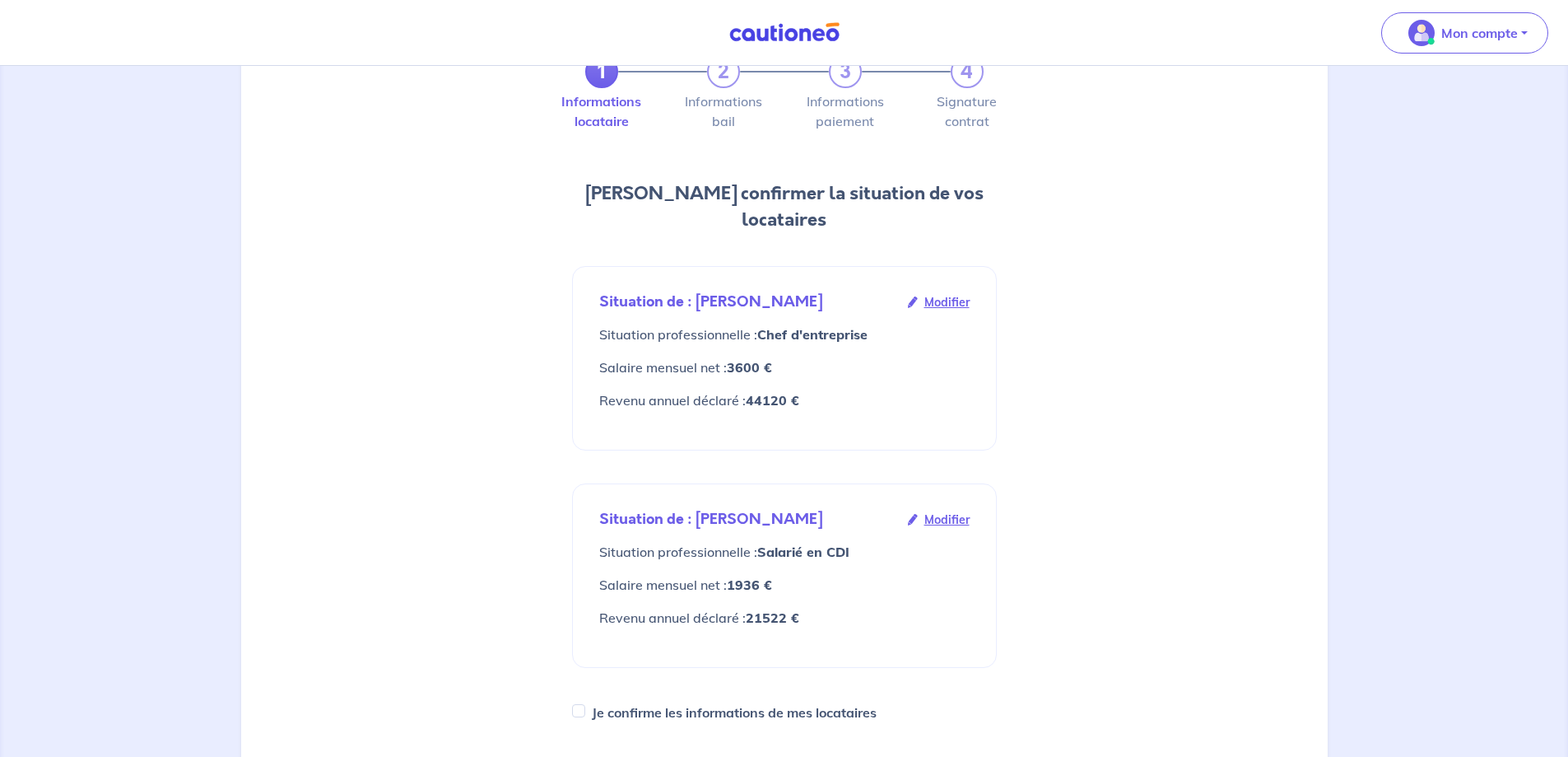
scroll to position [0, 0]
